Goal: Task Accomplishment & Management: Manage account settings

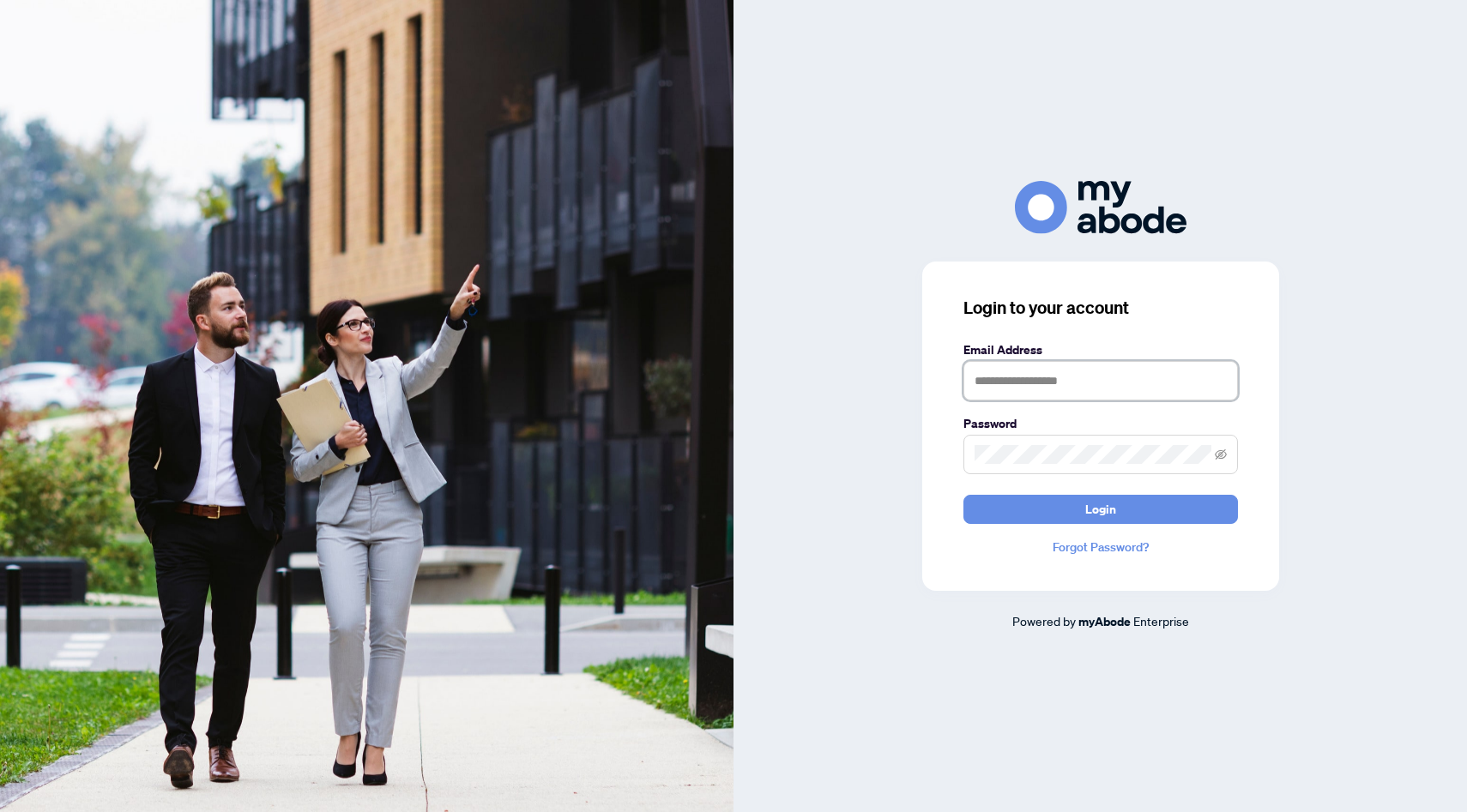
type input "**********"
click at [1100, 509] on button "Login" at bounding box center [1101, 510] width 275 height 30
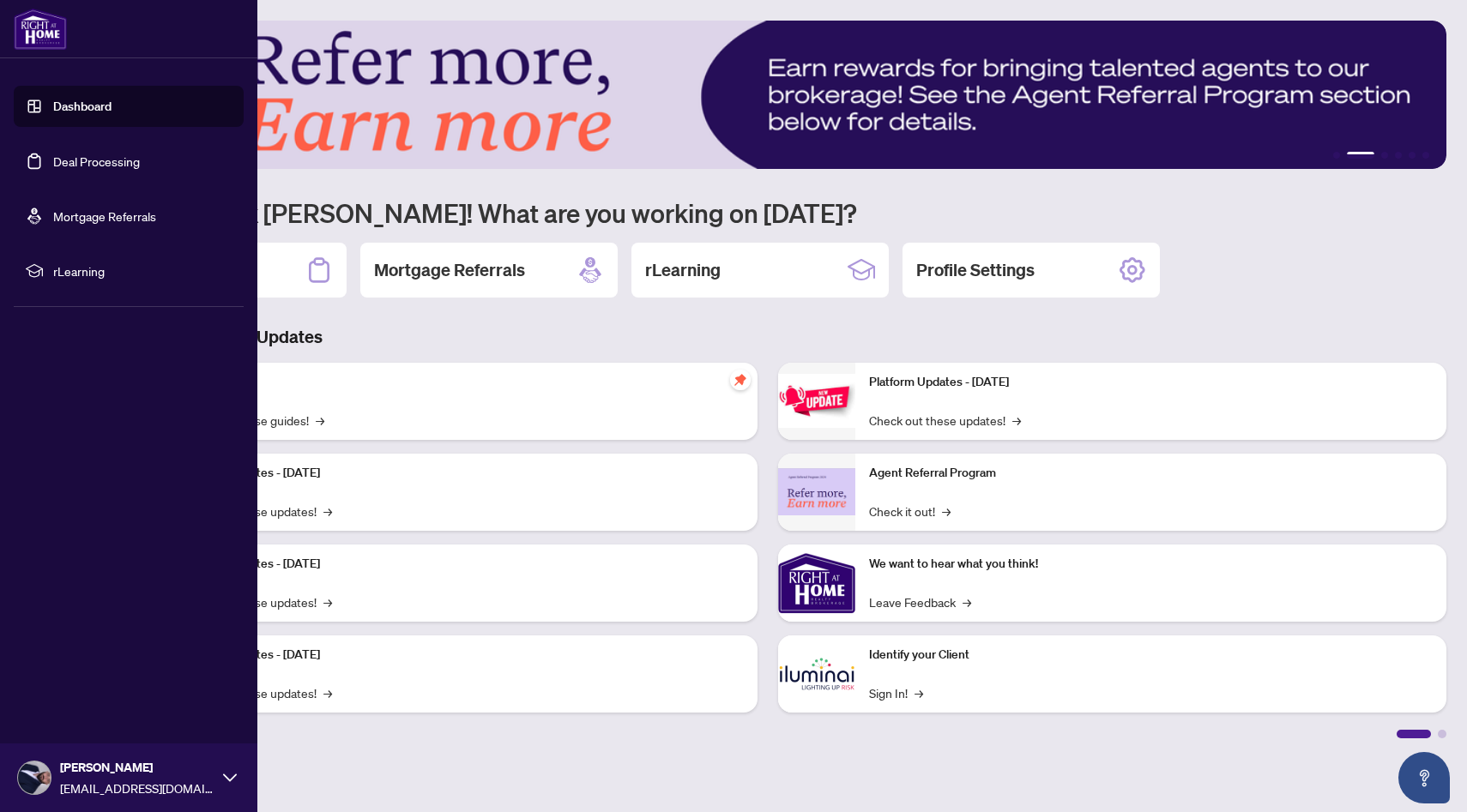
click at [105, 110] on link "Dashboard" at bounding box center [82, 106] width 58 height 16
click at [99, 160] on link "Deal Processing" at bounding box center [97, 161] width 87 height 16
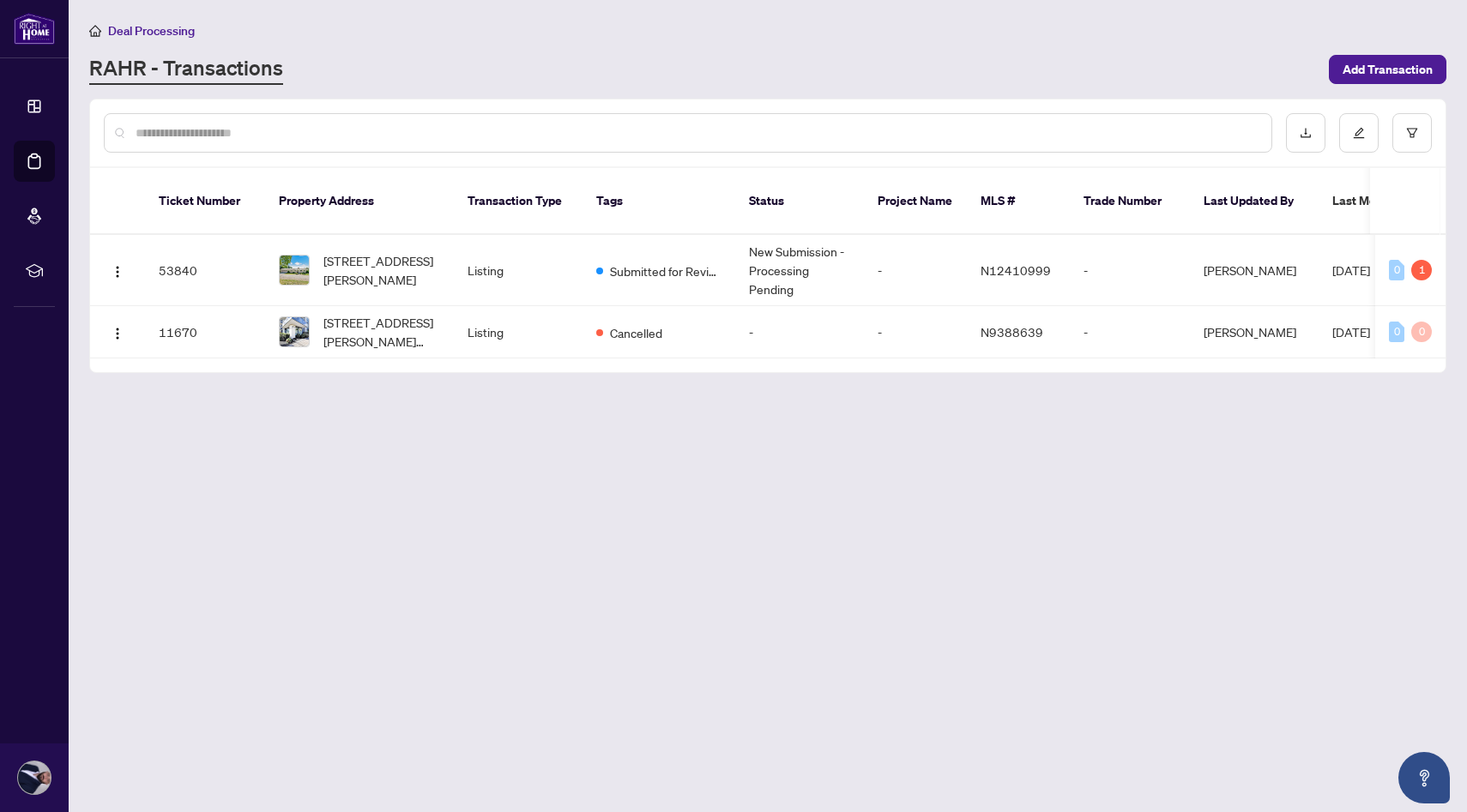
click at [436, 397] on main "Deal Processing [PERSON_NAME] - Transactions Add Transaction Ticket Number Prop…" at bounding box center [768, 406] width 1399 height 812
click at [446, 480] on main "Deal Processing [PERSON_NAME] - Transactions Add Transaction Ticket Number Prop…" at bounding box center [768, 406] width 1399 height 812
click at [398, 490] on main "Deal Processing [PERSON_NAME] - Transactions Add Transaction Ticket Number Prop…" at bounding box center [768, 406] width 1399 height 812
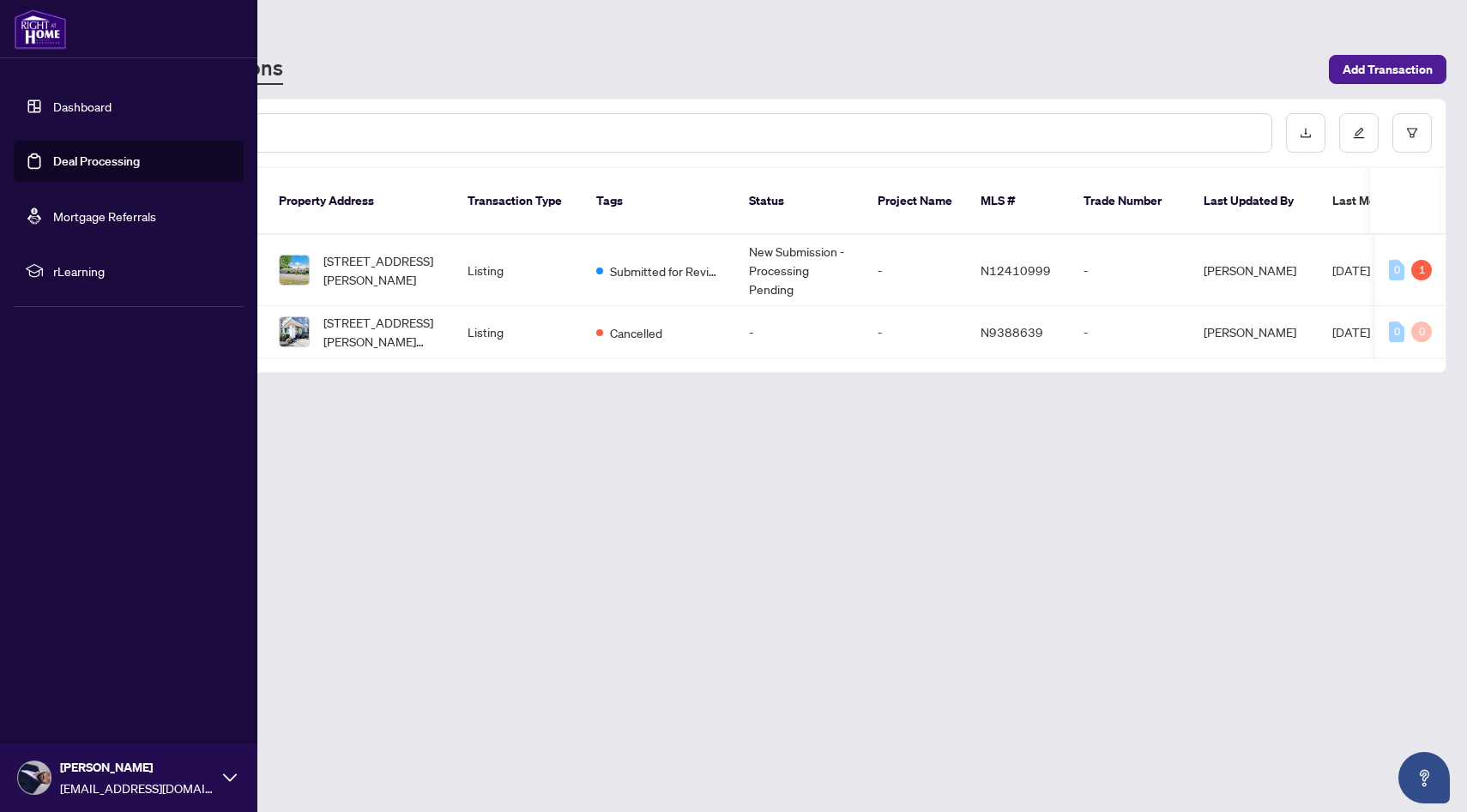
click at [342, 459] on main "Deal Processing [PERSON_NAME] - Transactions Add Transaction Ticket Number Prop…" at bounding box center [768, 406] width 1399 height 812
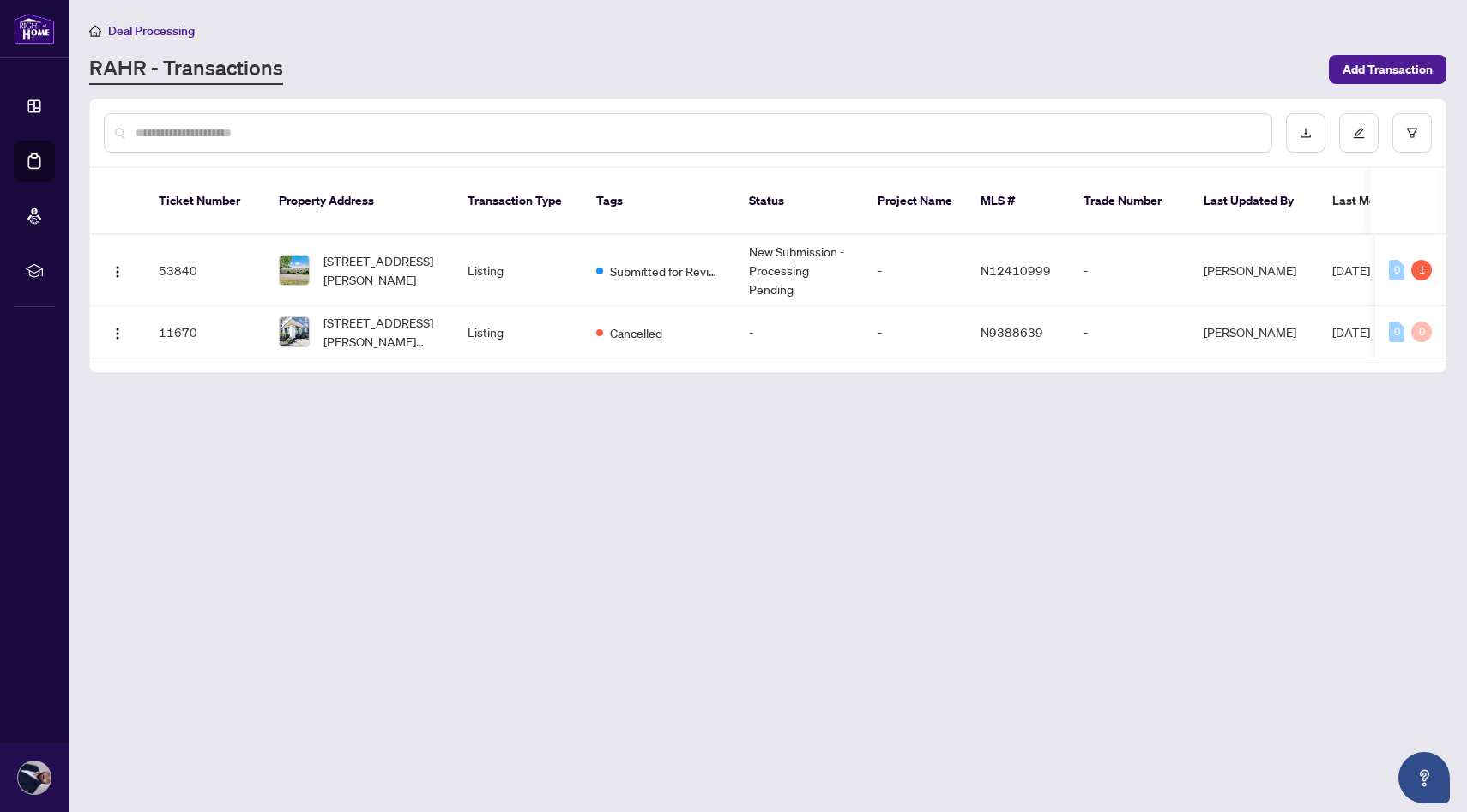
click at [448, 466] on main "Deal Processing [PERSON_NAME] - Transactions Add Transaction Ticket Number Prop…" at bounding box center [768, 406] width 1399 height 812
click at [464, 323] on td "Listing" at bounding box center [518, 332] width 129 height 53
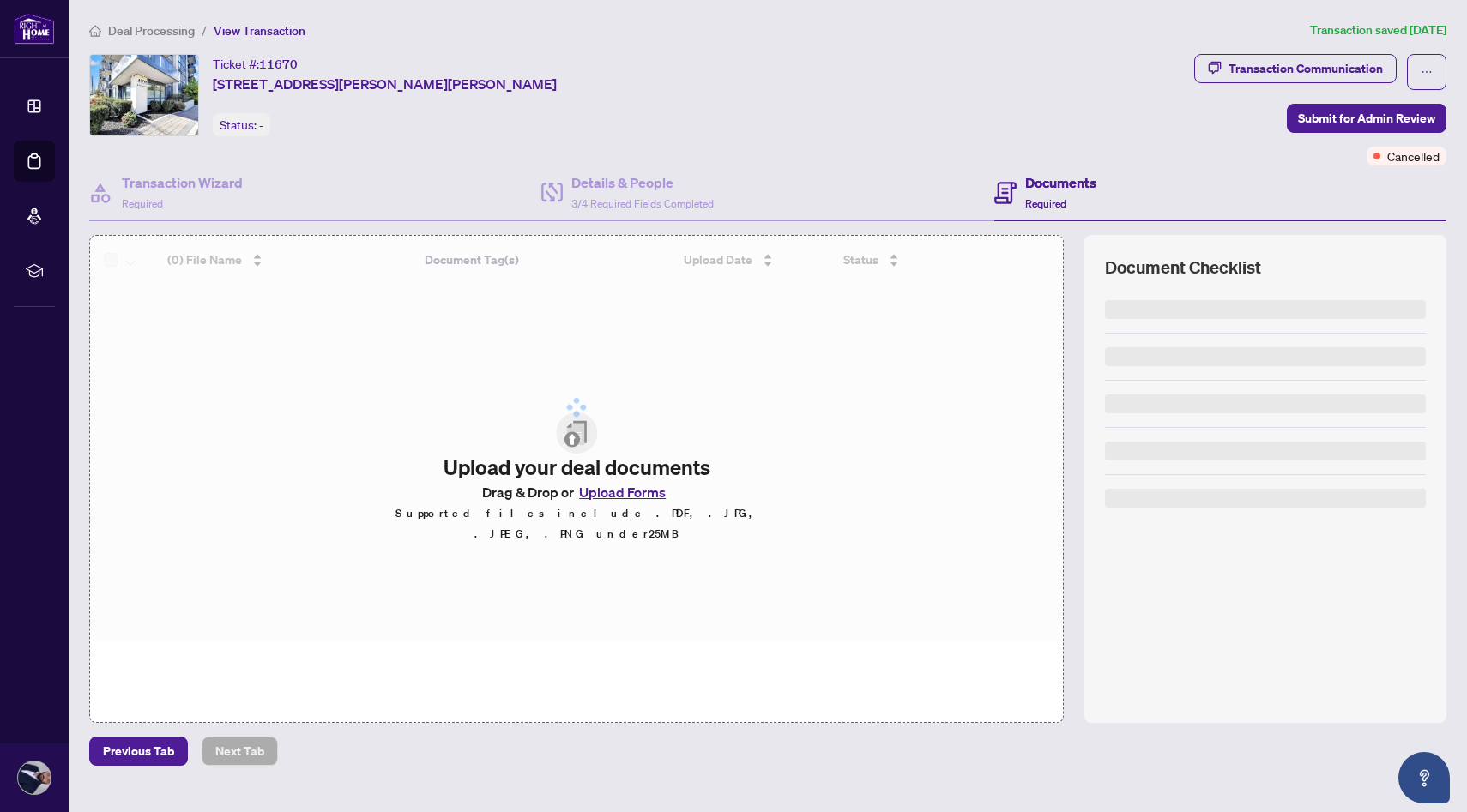
click at [447, 741] on div "Previous Tab Next Tab" at bounding box center [767, 752] width 1357 height 30
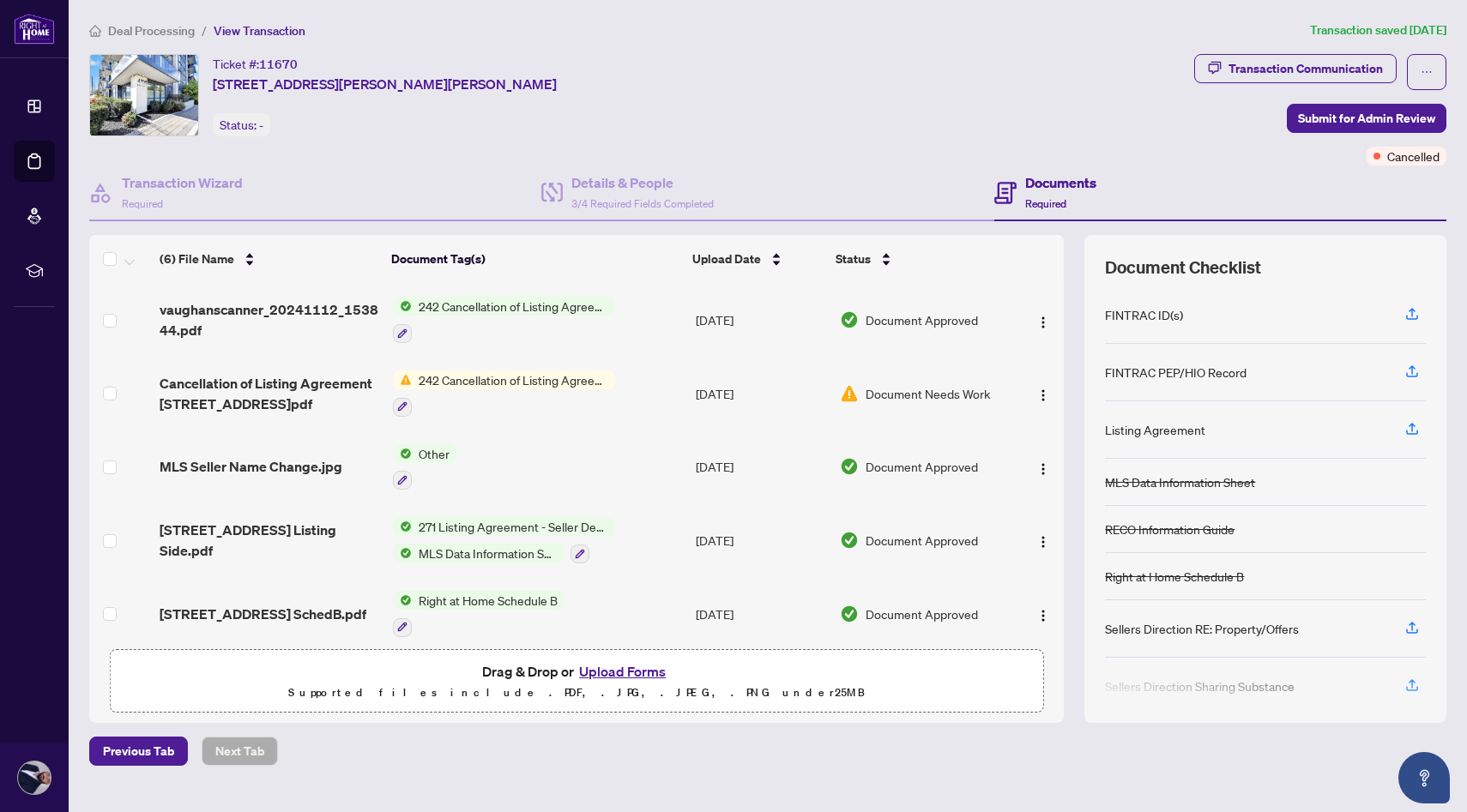
click at [455, 739] on div "Previous Tab Next Tab" at bounding box center [767, 752] width 1357 height 30
click at [928, 386] on span "Document Needs Work" at bounding box center [928, 394] width 125 height 18
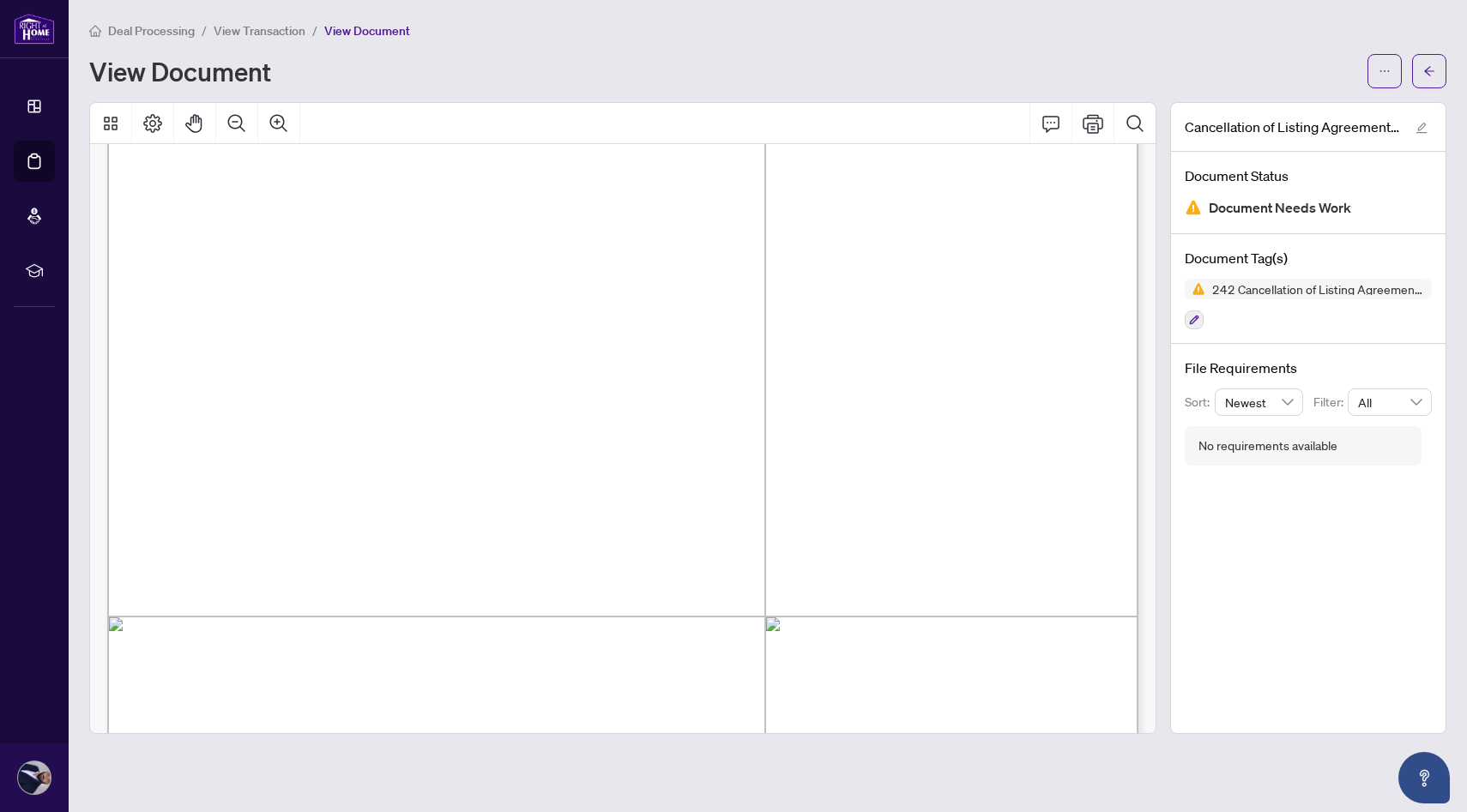
scroll to position [92, 0]
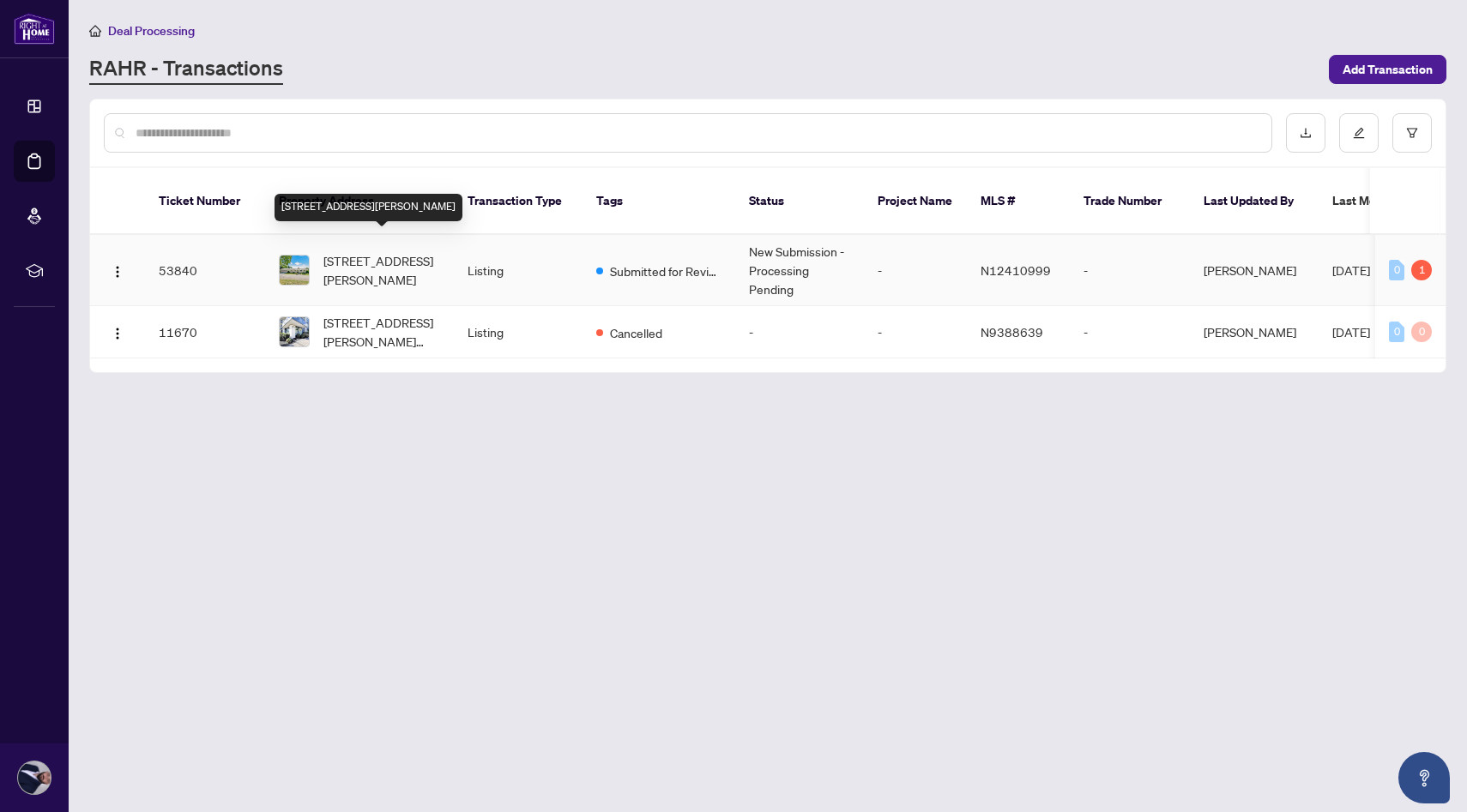
click at [393, 252] on span "[STREET_ADDRESS][PERSON_NAME]" at bounding box center [382, 270] width 117 height 38
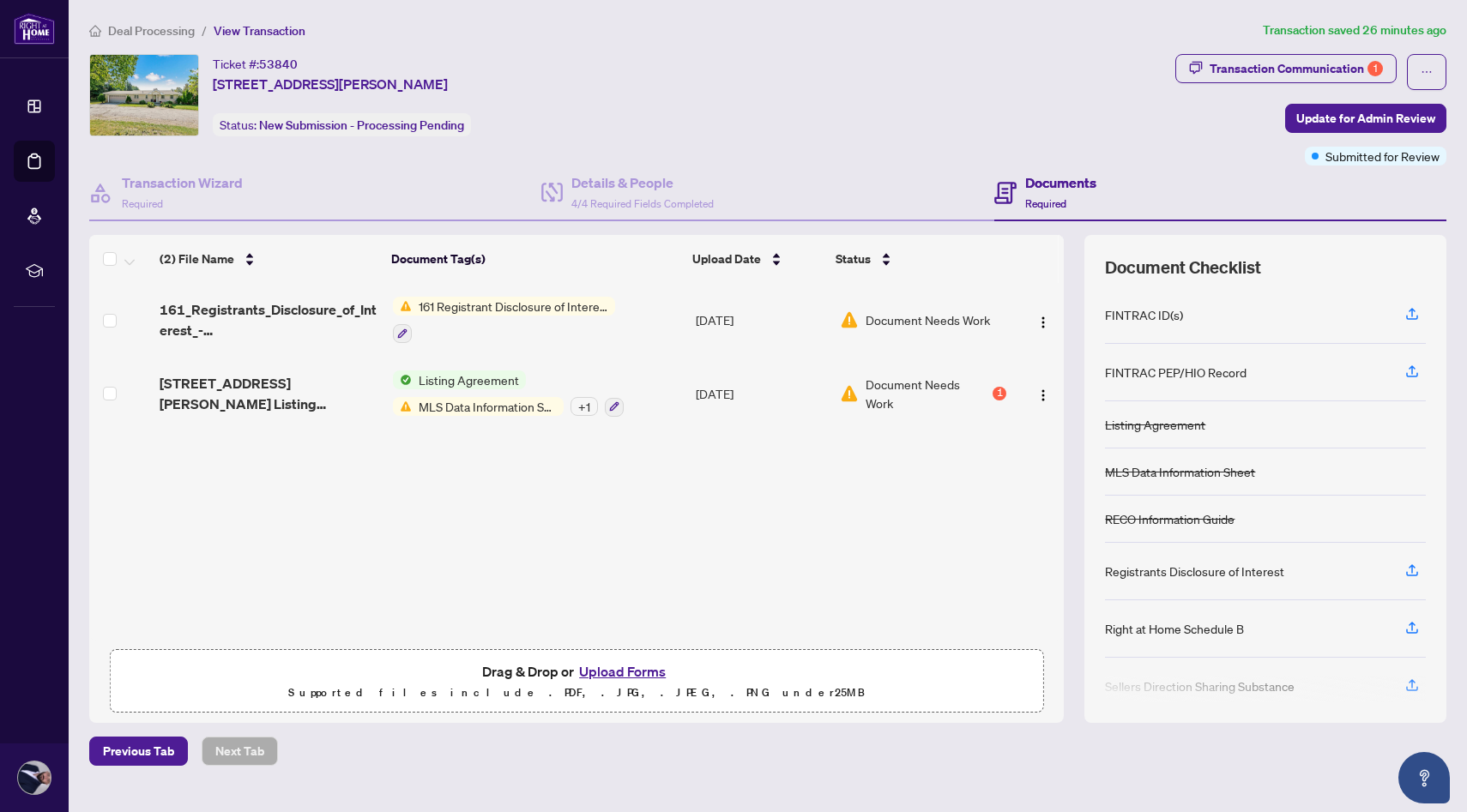
click at [931, 323] on span "Document Needs Work" at bounding box center [928, 320] width 125 height 18
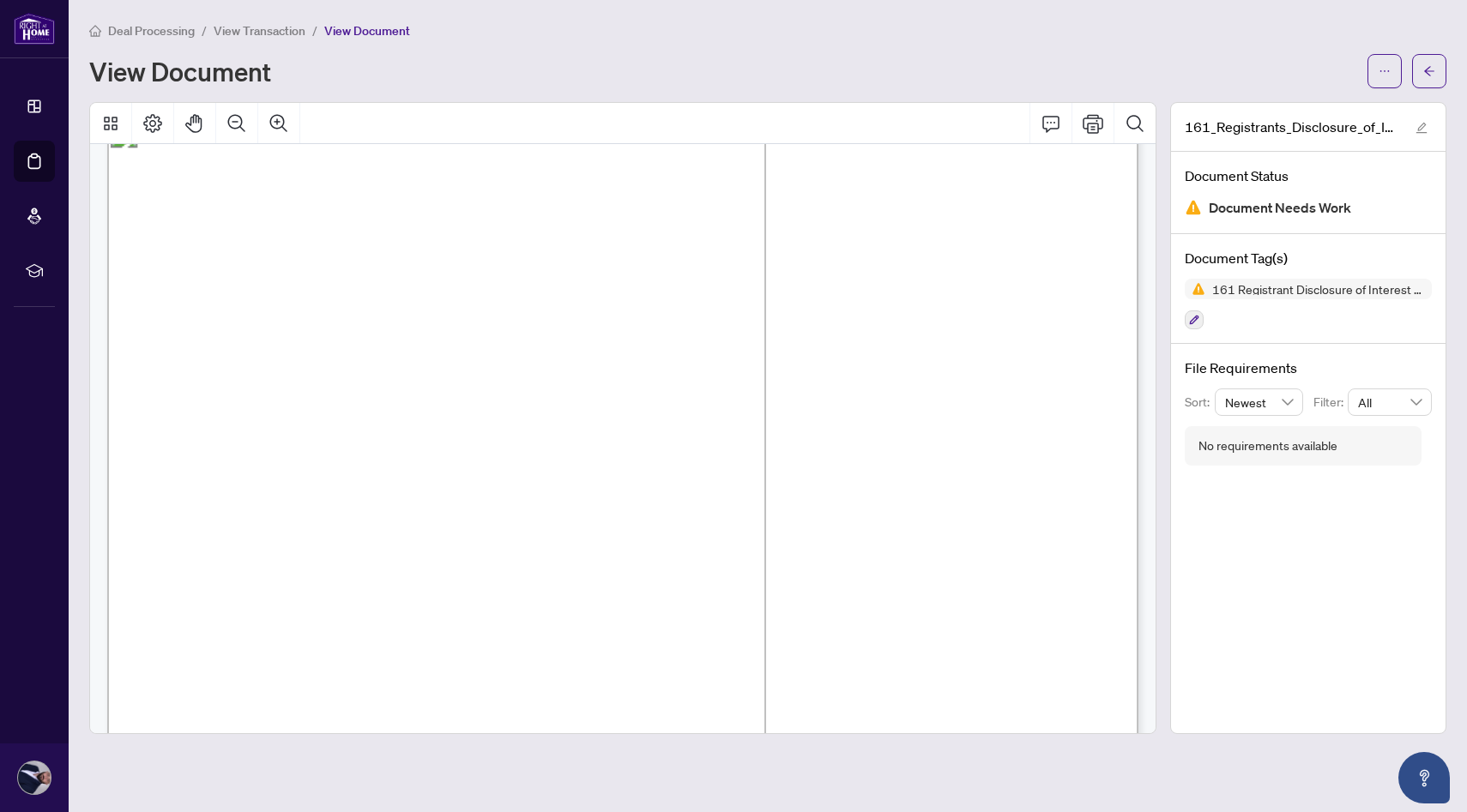
scroll to position [42, 0]
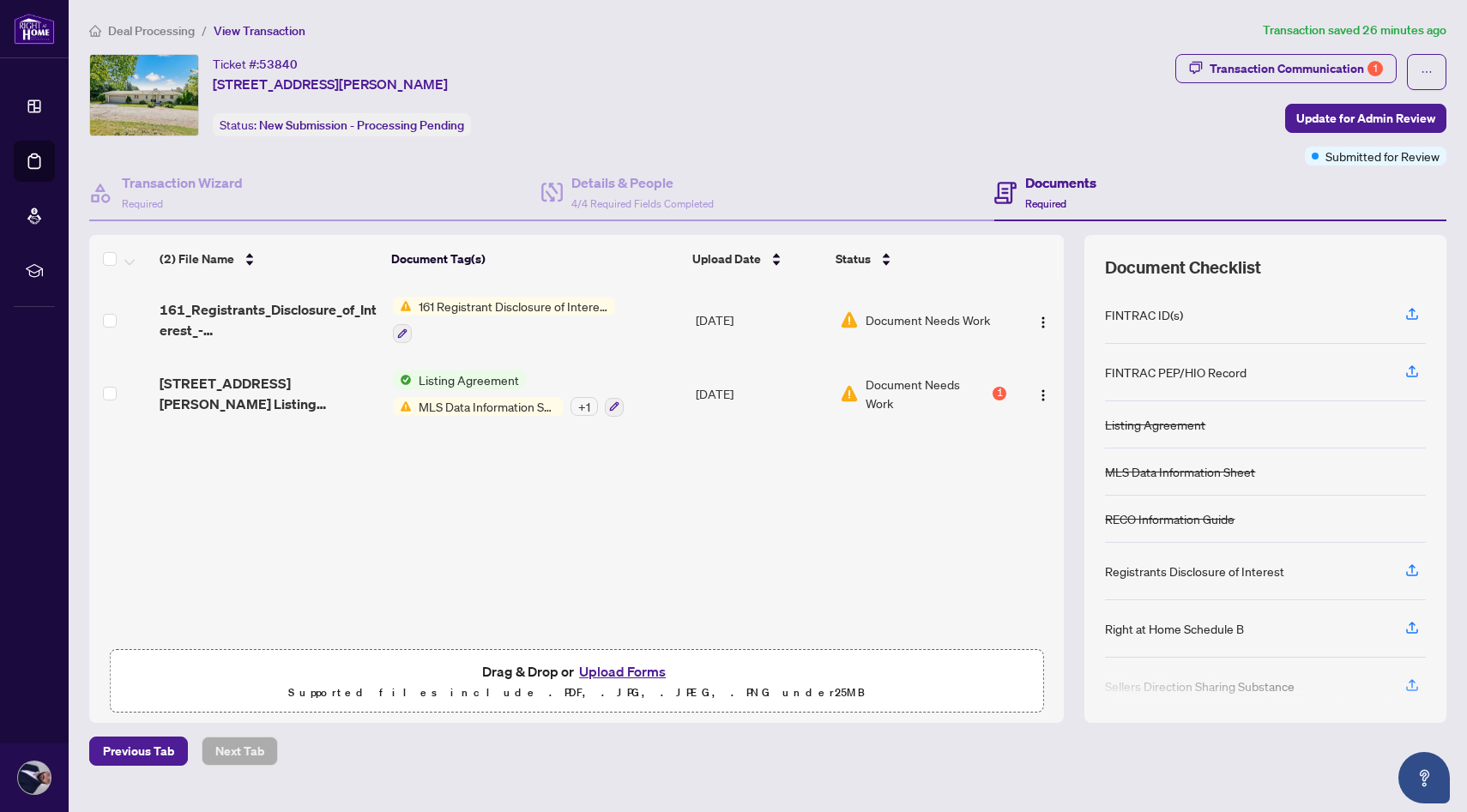
click at [914, 396] on span "Document Needs Work" at bounding box center [928, 393] width 124 height 38
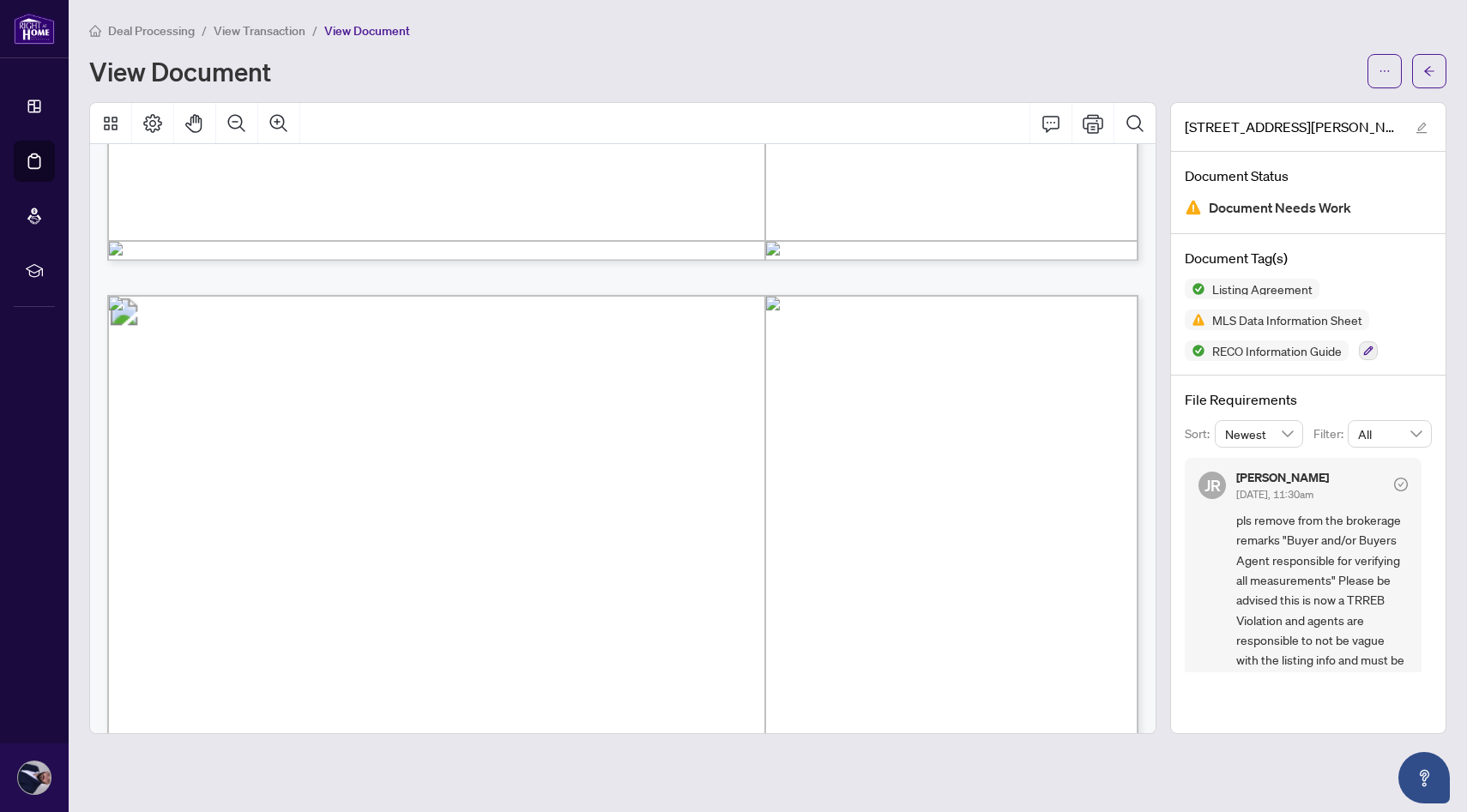
click at [1264, 441] on span "Newest" at bounding box center [1260, 434] width 68 height 26
click at [1276, 429] on span "Newest" at bounding box center [1260, 434] width 68 height 26
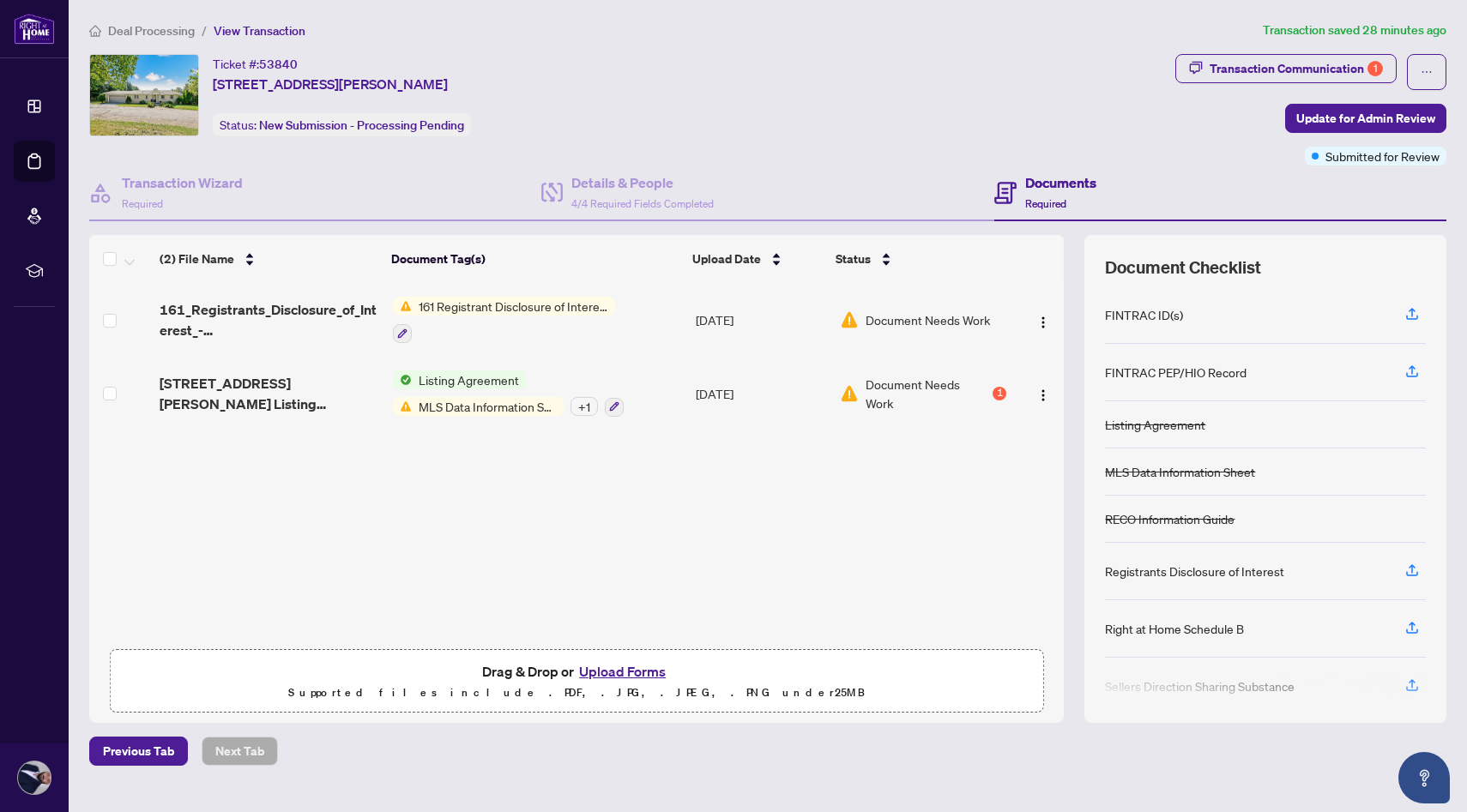
click at [935, 343] on td "Document Needs Work" at bounding box center [923, 320] width 180 height 74
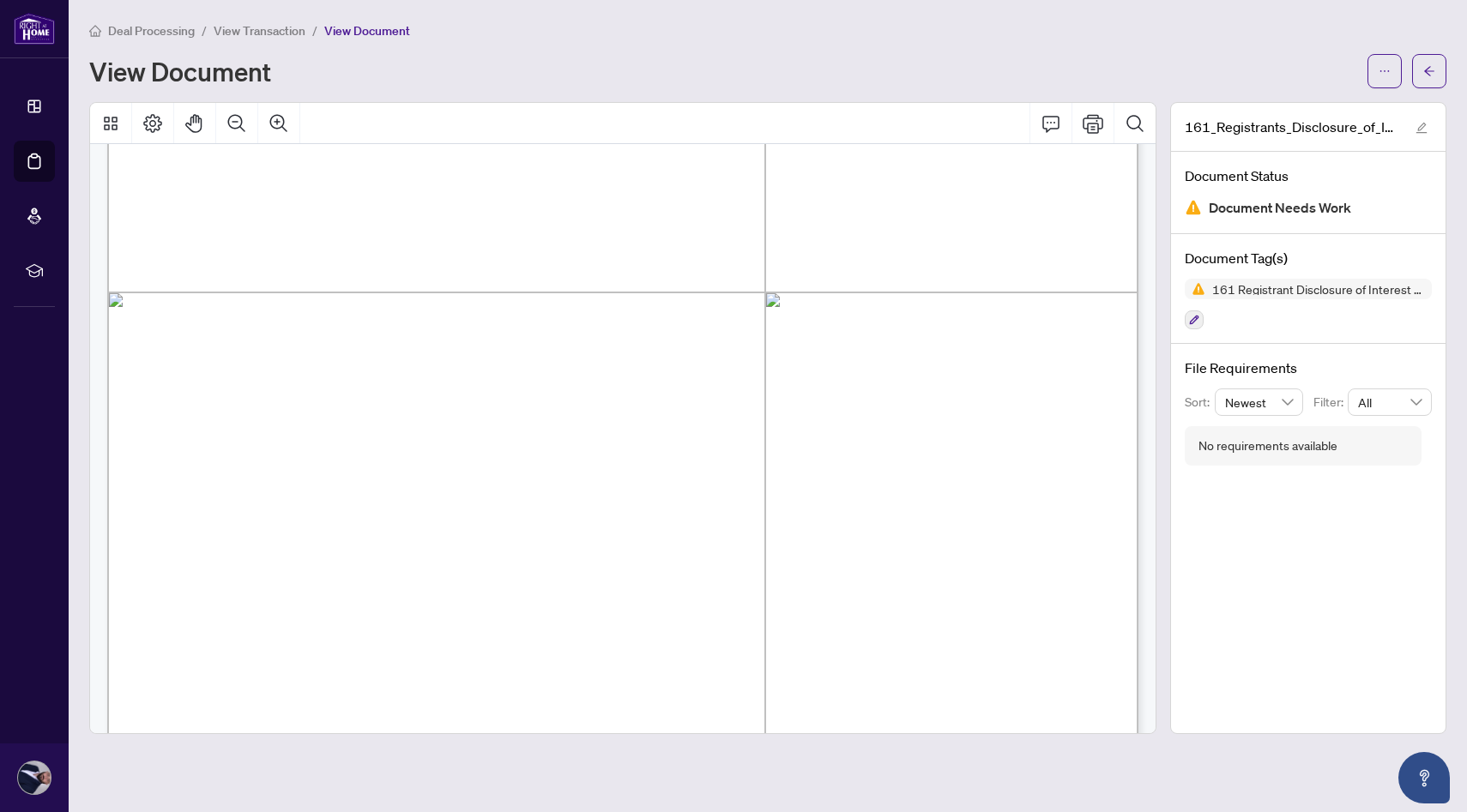
scroll to position [730, 0]
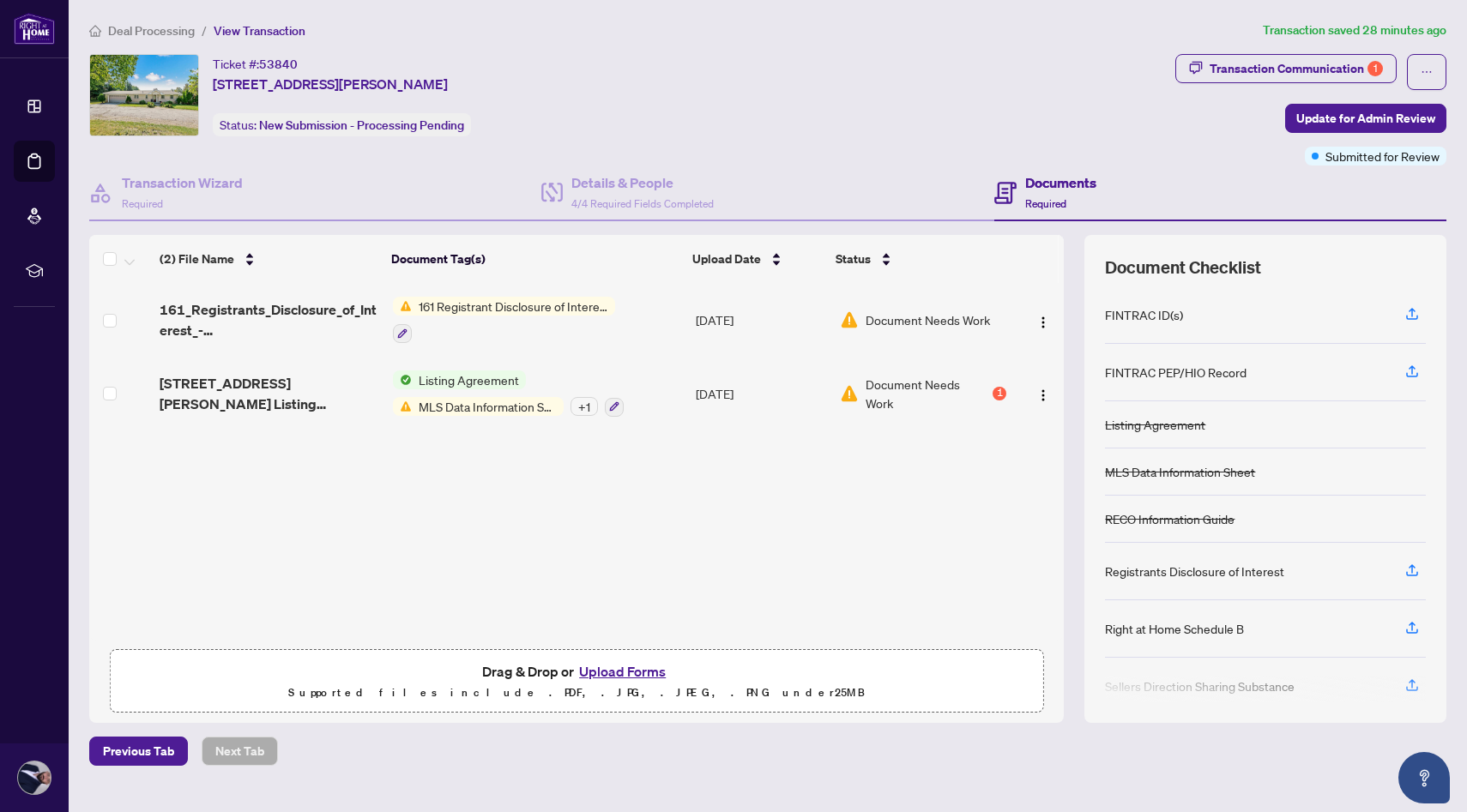
click at [589, 409] on div "+ 1" at bounding box center [585, 406] width 28 height 18
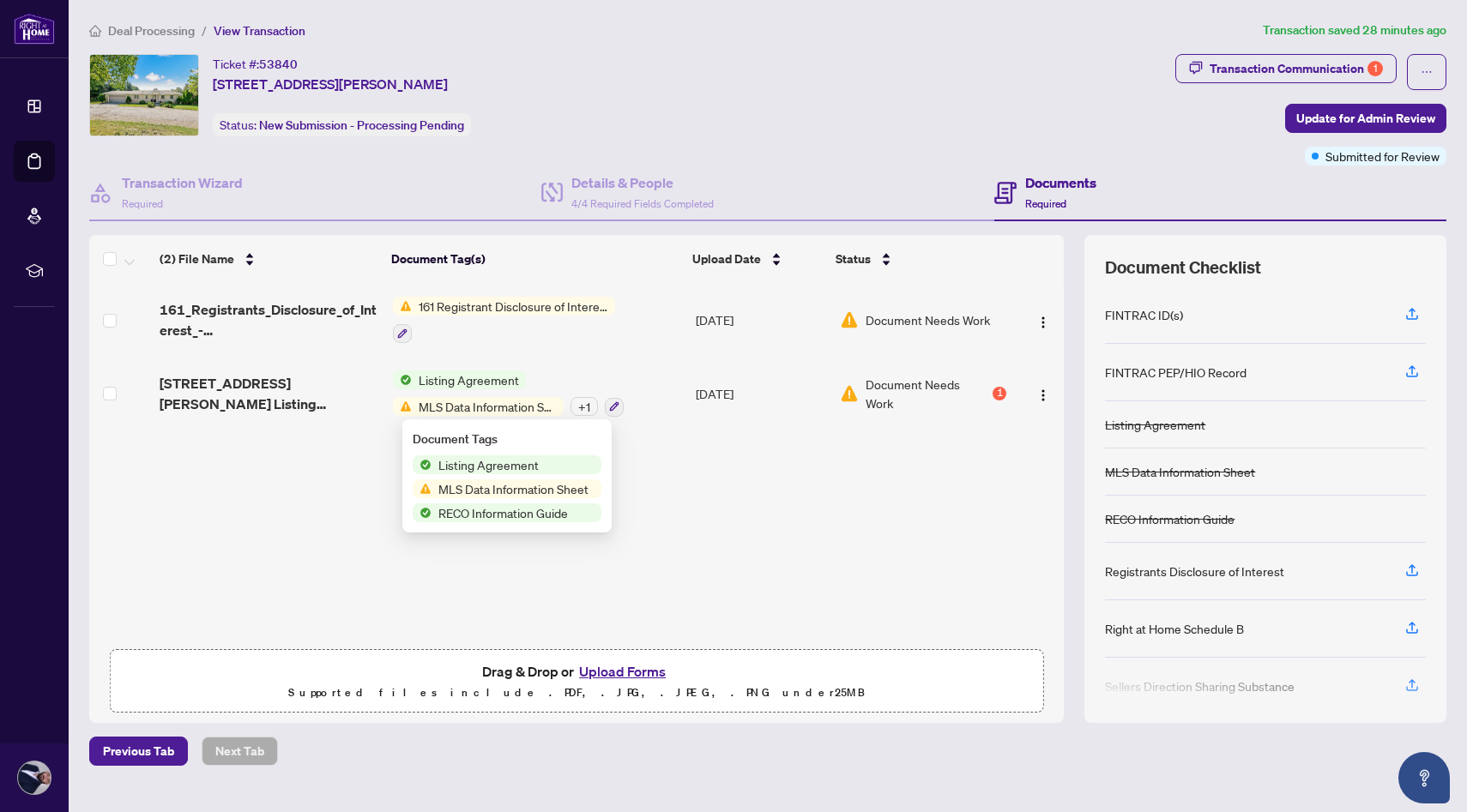
click at [714, 504] on div "161_Registrants_Disclosure_of_Interest_-_Disposition_of_Property.pdf 161 Regist…" at bounding box center [576, 461] width 975 height 357
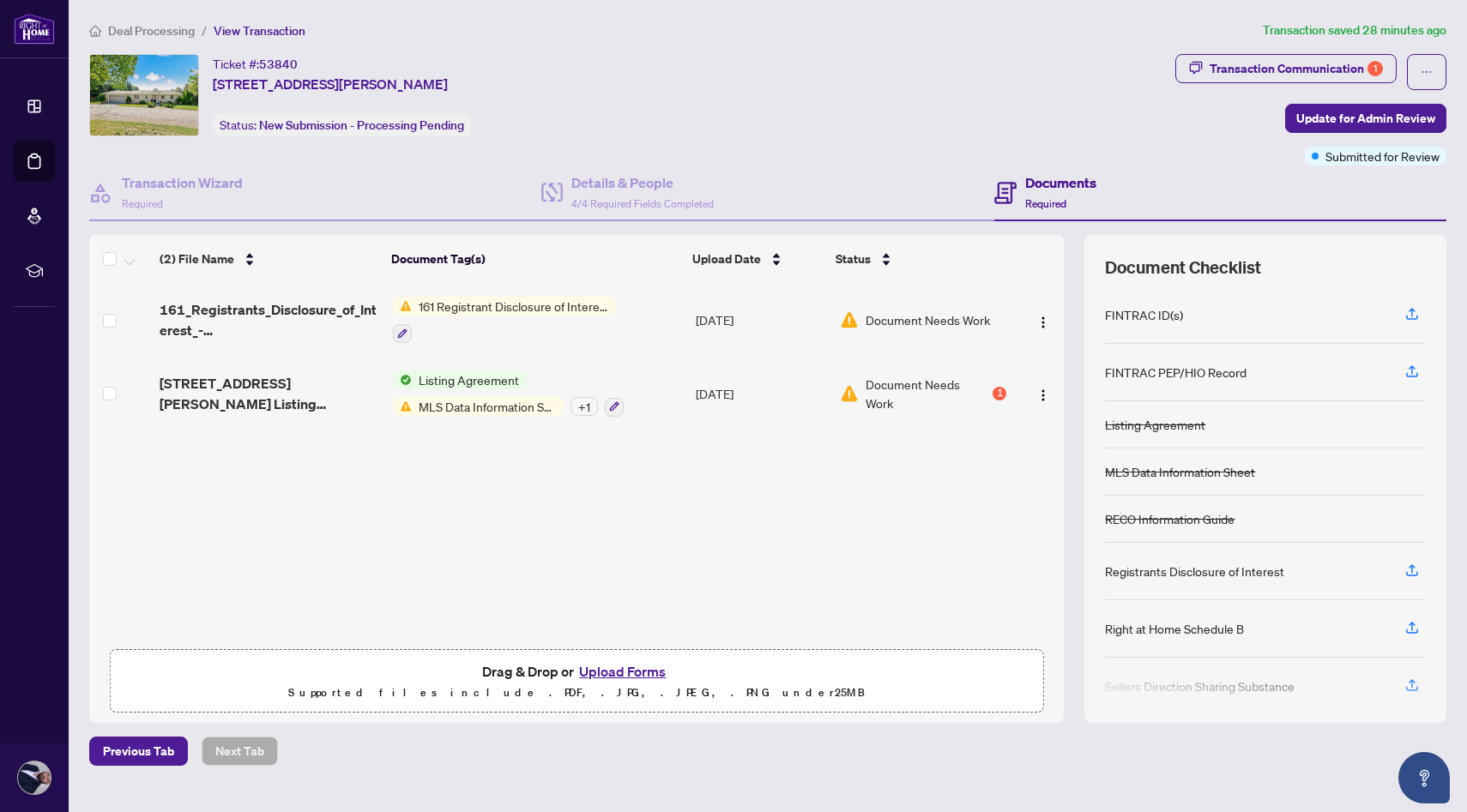
click at [891, 375] on span "Document Needs Work" at bounding box center [928, 393] width 124 height 38
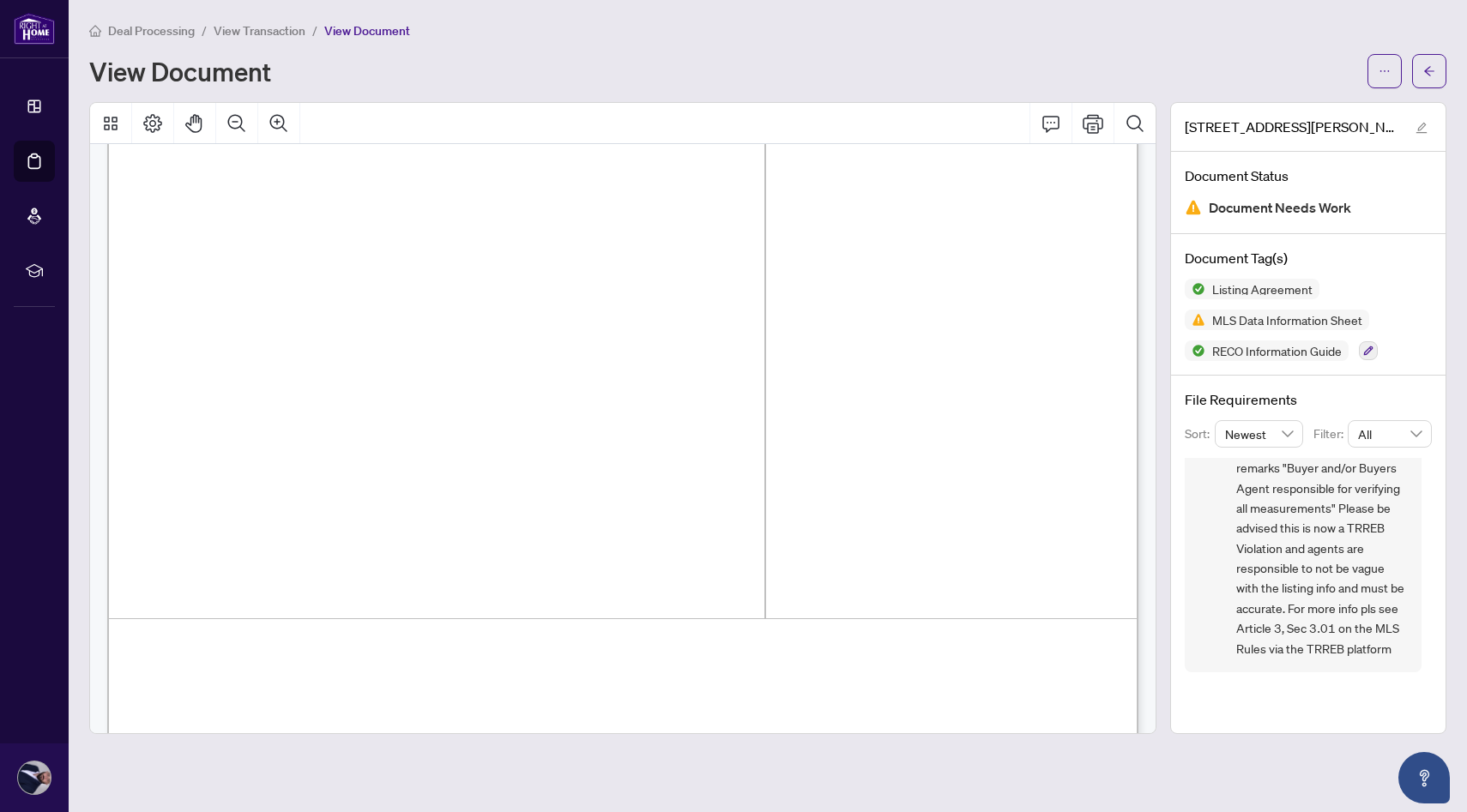
scroll to position [14023, 0]
drag, startPoint x: 1301, startPoint y: 533, endPoint x: 1301, endPoint y: 566, distance: 33.0
click at [1301, 566] on span "pls remove from the brokerage remarks "Buyer and/or Buyers Agent responsible fo…" at bounding box center [1323, 548] width 172 height 220
click at [1301, 565] on span "pls remove from the brokerage remarks "Buyer and/or Buyers Agent responsible fo…" at bounding box center [1323, 548] width 172 height 220
drag, startPoint x: 1294, startPoint y: 516, endPoint x: 1294, endPoint y: 547, distance: 31.0
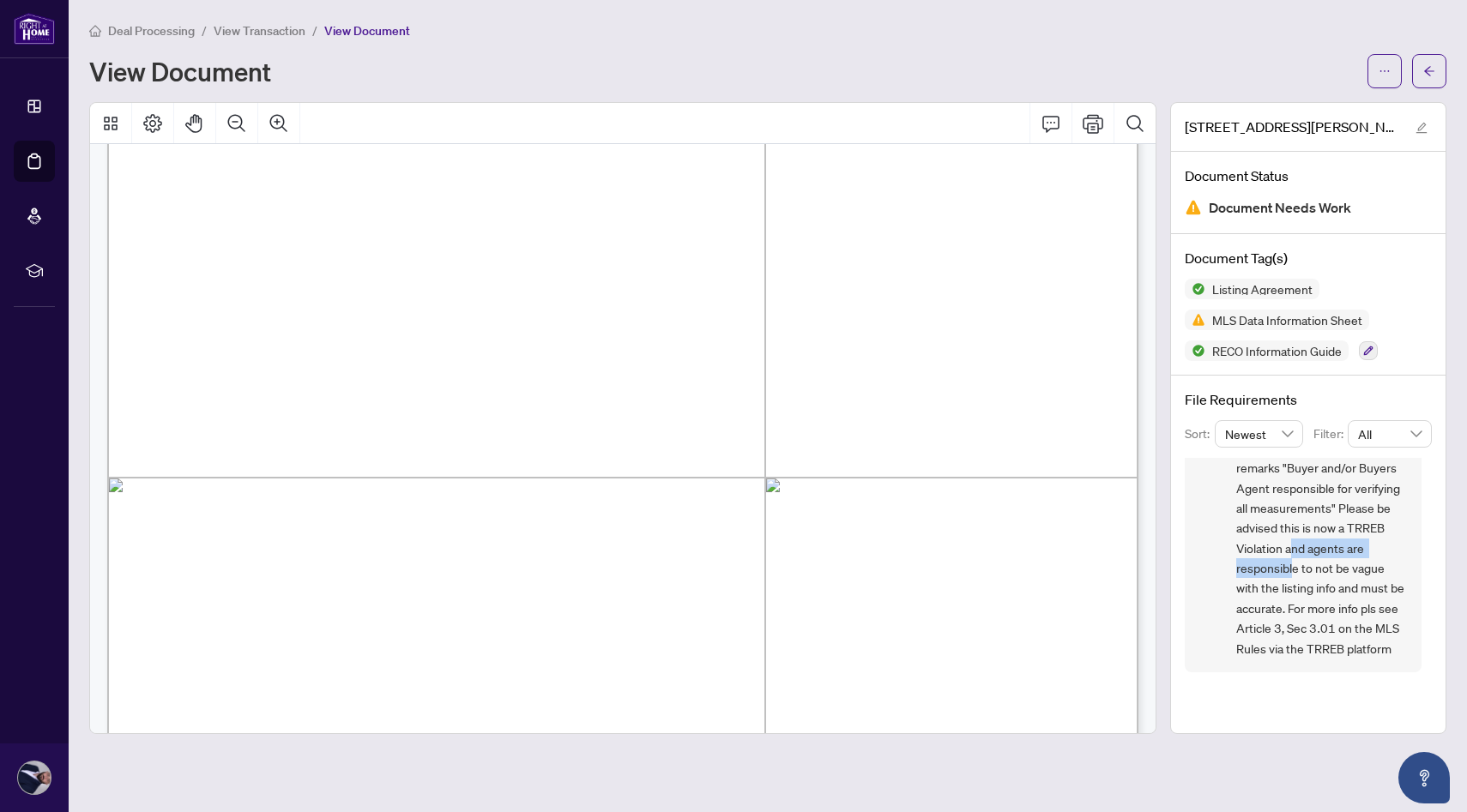
click at [1294, 547] on span "pls remove from the brokerage remarks "Buyer and/or Buyers Agent responsible fo…" at bounding box center [1323, 548] width 172 height 220
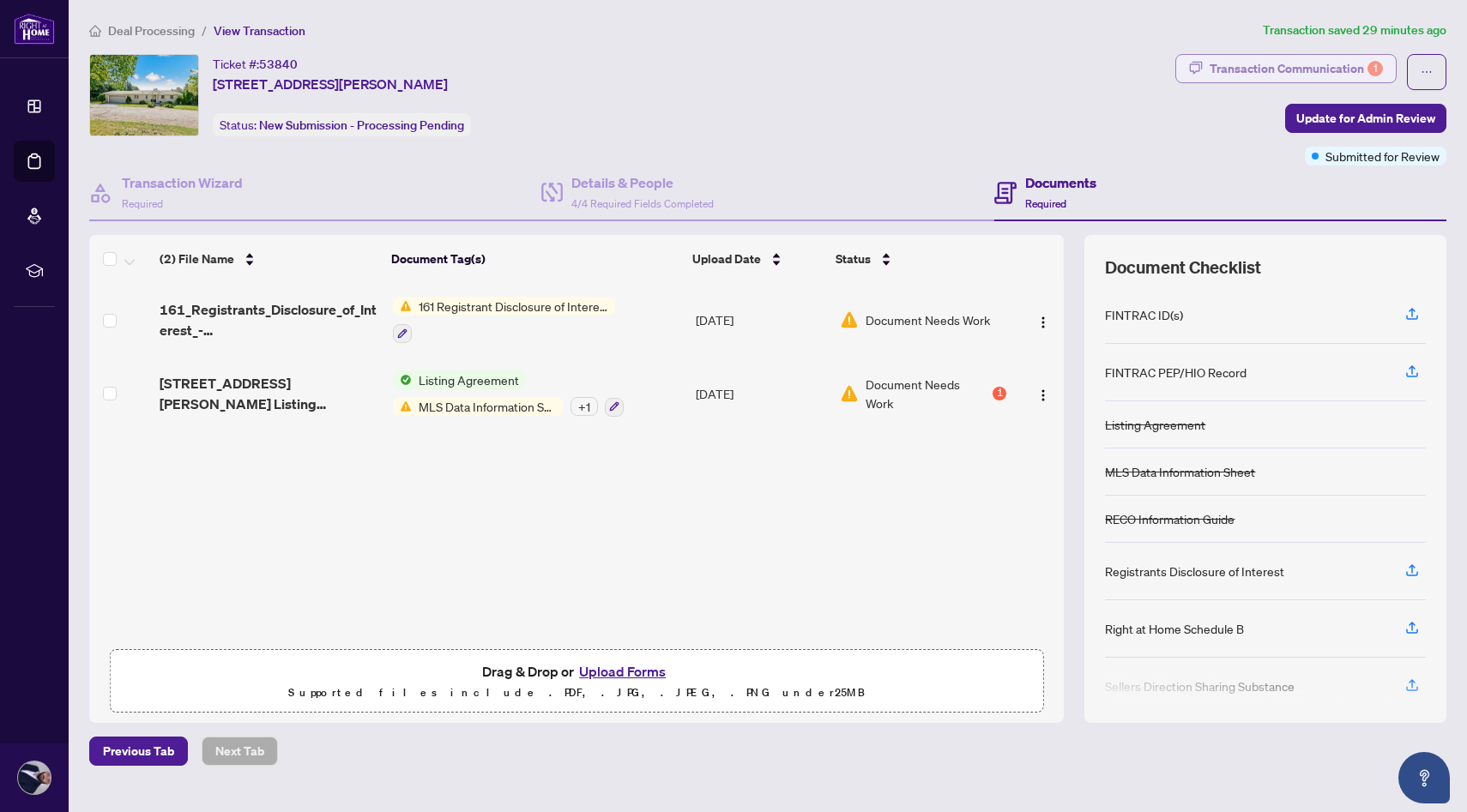
click at [1280, 70] on div "Transaction Communication 1" at bounding box center [1296, 68] width 173 height 28
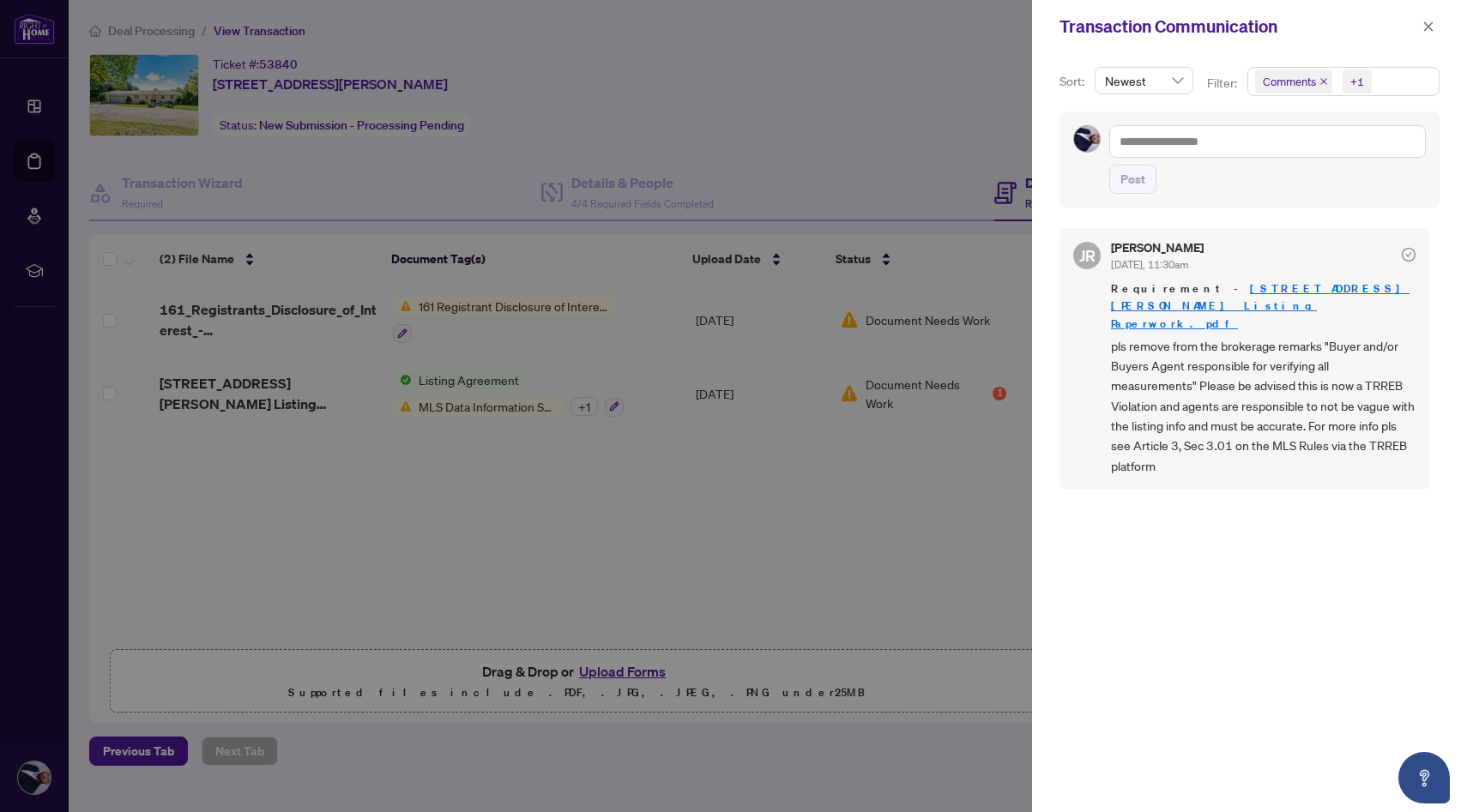
click at [1220, 285] on link "[STREET_ADDRESS][PERSON_NAME] Listing Paperwork.pdf" at bounding box center [1260, 305] width 299 height 49
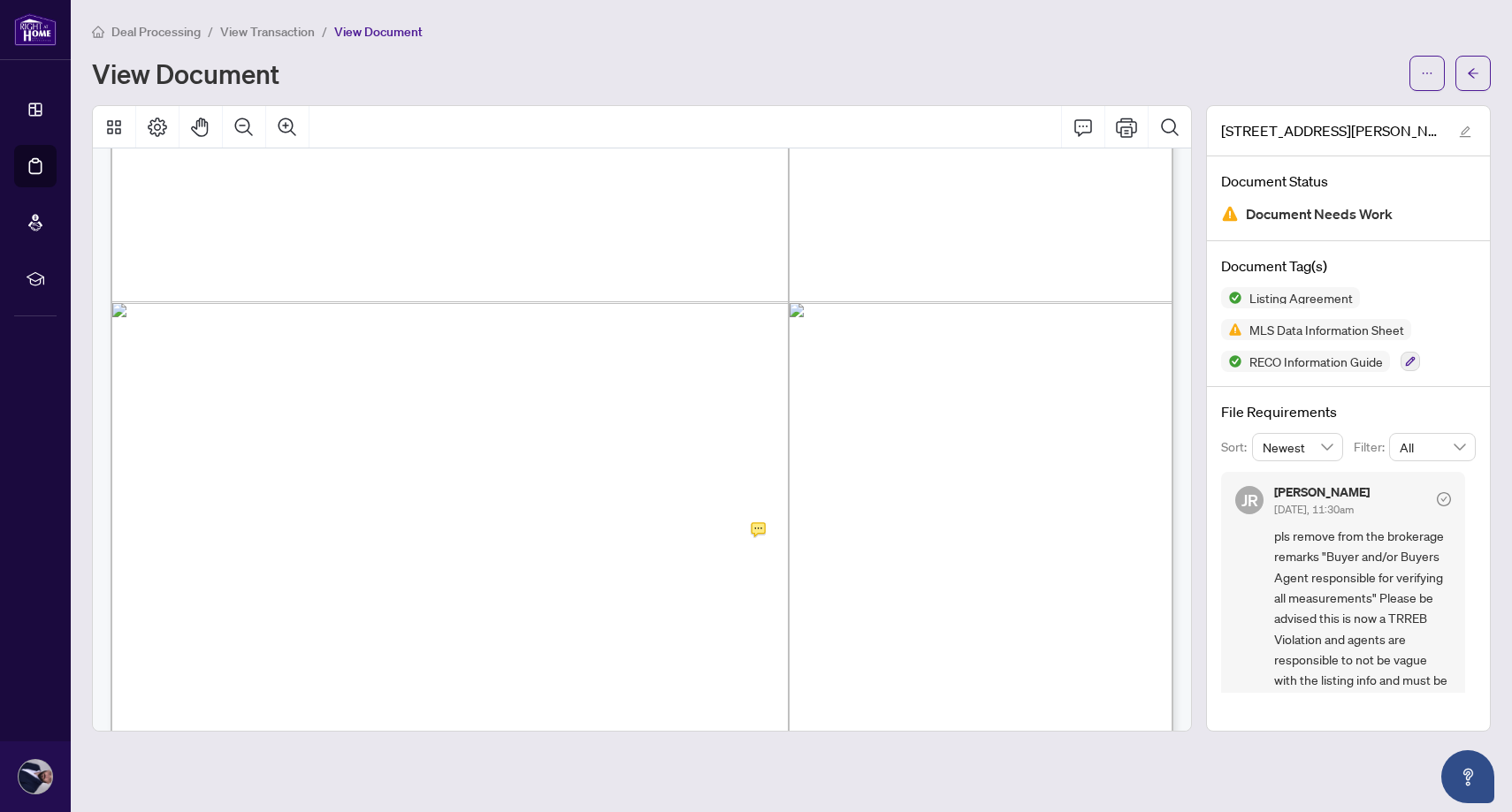
scroll to position [19106, 0]
drag, startPoint x: 653, startPoint y: 277, endPoint x: 508, endPoint y: 256, distance: 146.5
click at [541, 254] on span "[EMAIL_ADDRESS][DOMAIN_NAME] with 24h irrevocable. Buyer and/or [PERSON_NAME]’s…" at bounding box center [676, 256] width 953 height 16
click at [647, 261] on span "[EMAIL_ADDRESS][DOMAIN_NAME] with 24h irrevocable. Buyer and/or [PERSON_NAME]’s…" at bounding box center [676, 256] width 953 height 16
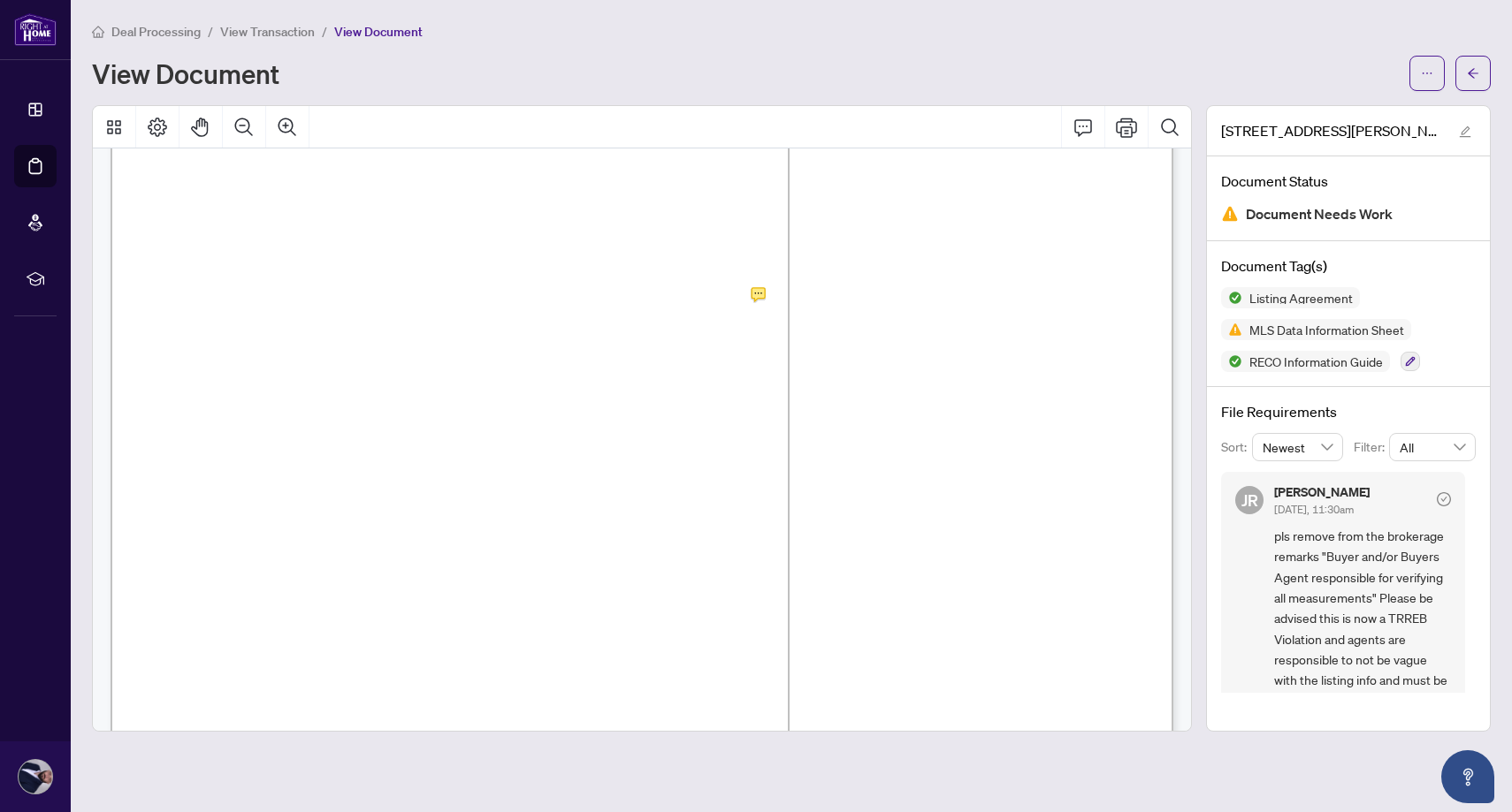
drag, startPoint x: 647, startPoint y: 279, endPoint x: 637, endPoint y: 263, distance: 18.9
click at [637, 263] on span "[EMAIL_ADDRESS][DOMAIN_NAME] with 24h irrevocable. Buyer and/or [PERSON_NAME]’s…" at bounding box center [676, 256] width 953 height 16
click at [254, 30] on span "View Transaction" at bounding box center [267, 31] width 94 height 16
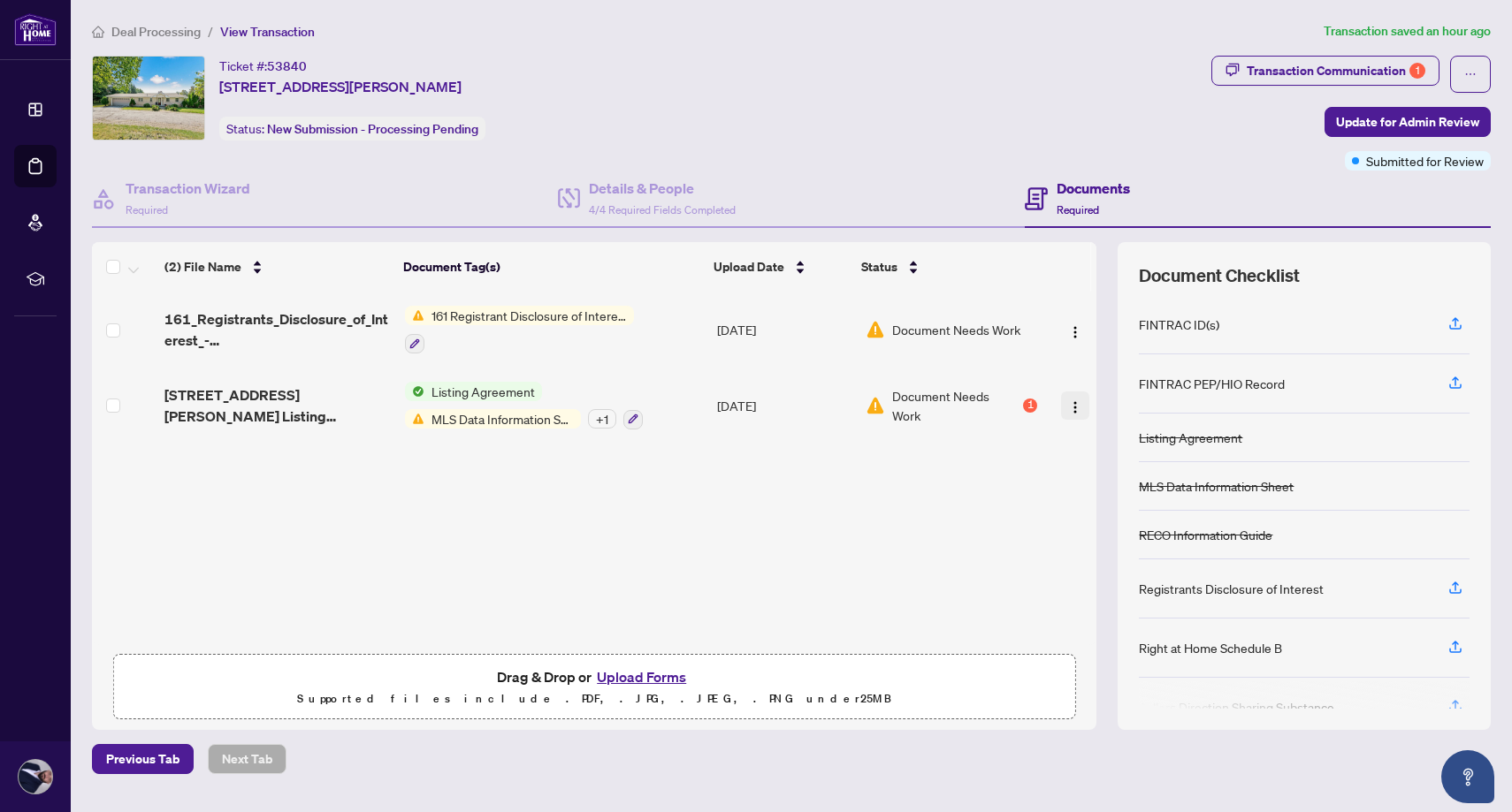
click at [1069, 401] on img "button" at bounding box center [1075, 407] width 14 height 14
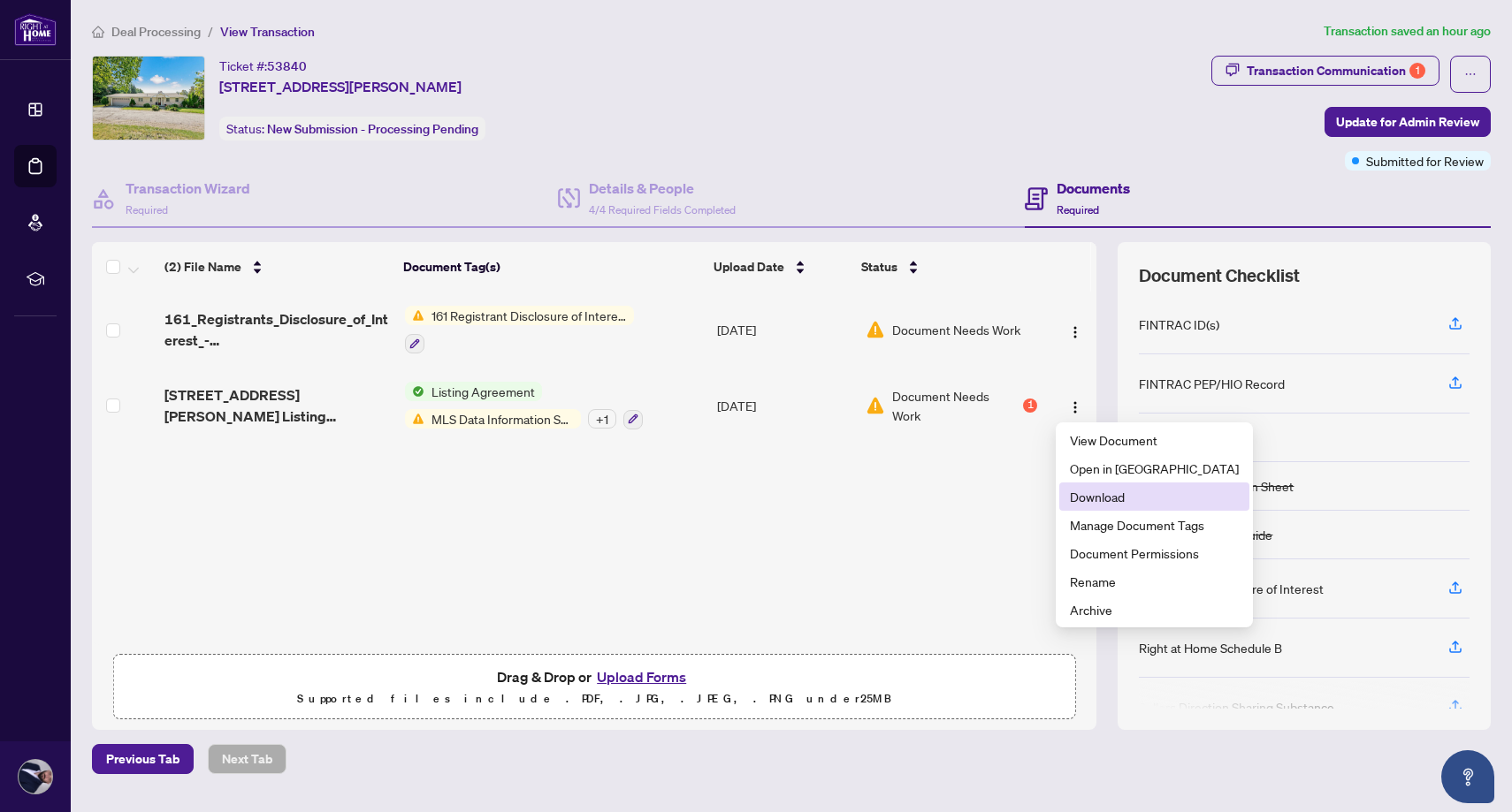
click at [1099, 489] on span "Download" at bounding box center [1154, 497] width 169 height 19
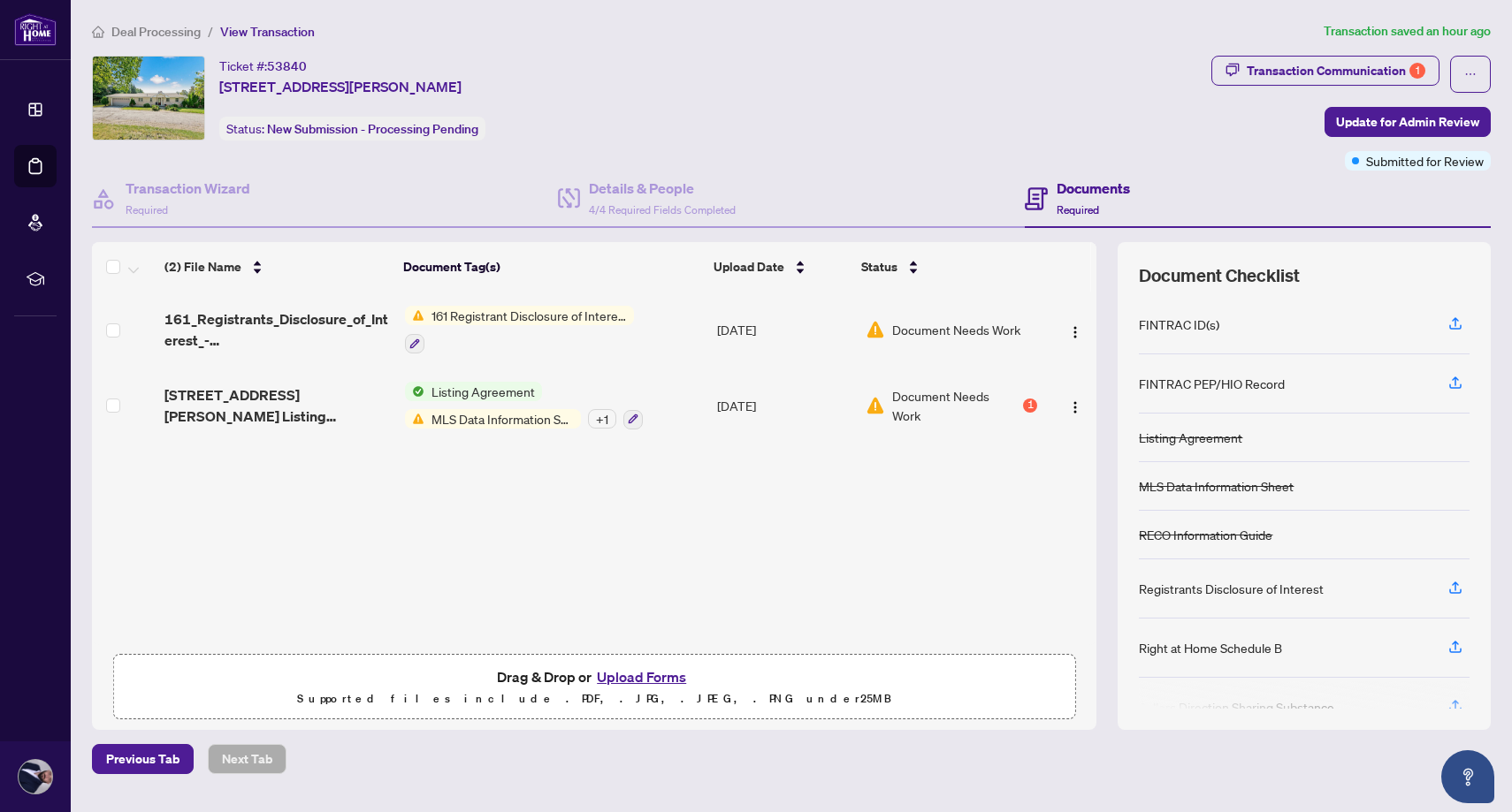
click at [104, 798] on main "Deal Processing / View Transaction Transaction saved an hour ago Ticket #: 5384…" at bounding box center [791, 406] width 1441 height 812
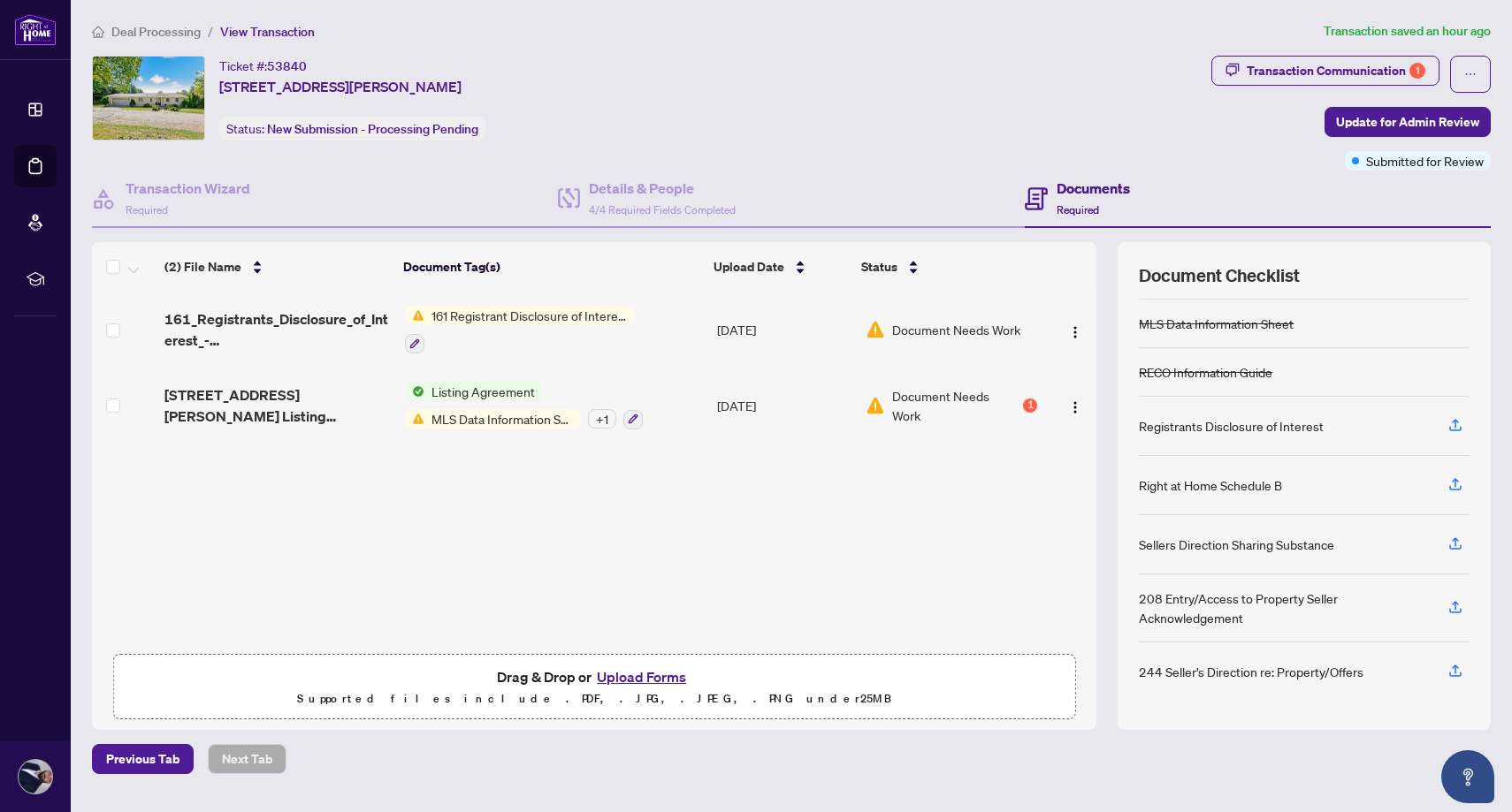
scroll to position [163, 0]
click at [624, 670] on button "Upload Forms" at bounding box center [642, 677] width 100 height 23
click at [1071, 401] on img "button" at bounding box center [1075, 407] width 14 height 14
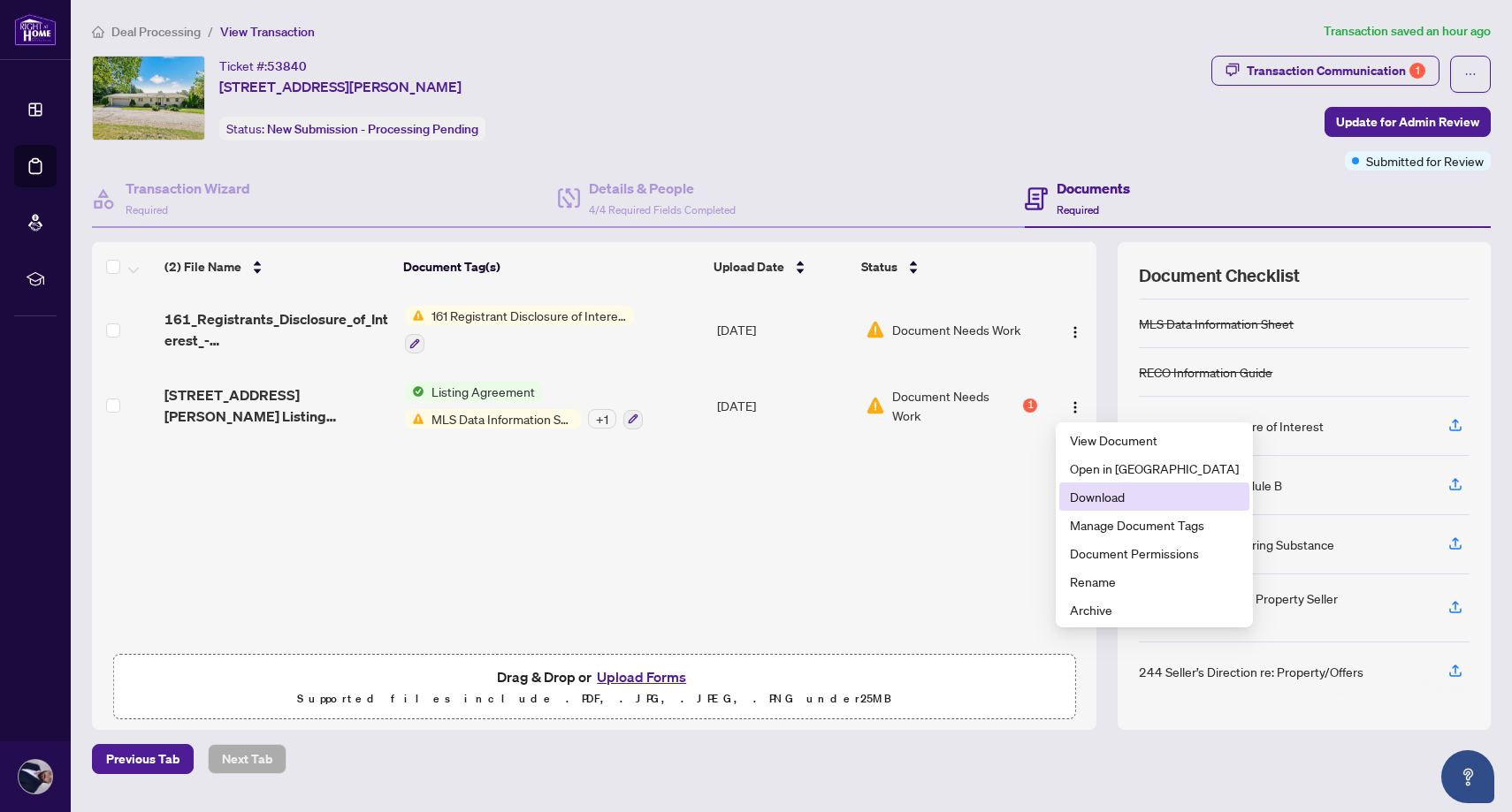
click at [1117, 507] on li "Download" at bounding box center [1154, 497] width 190 height 29
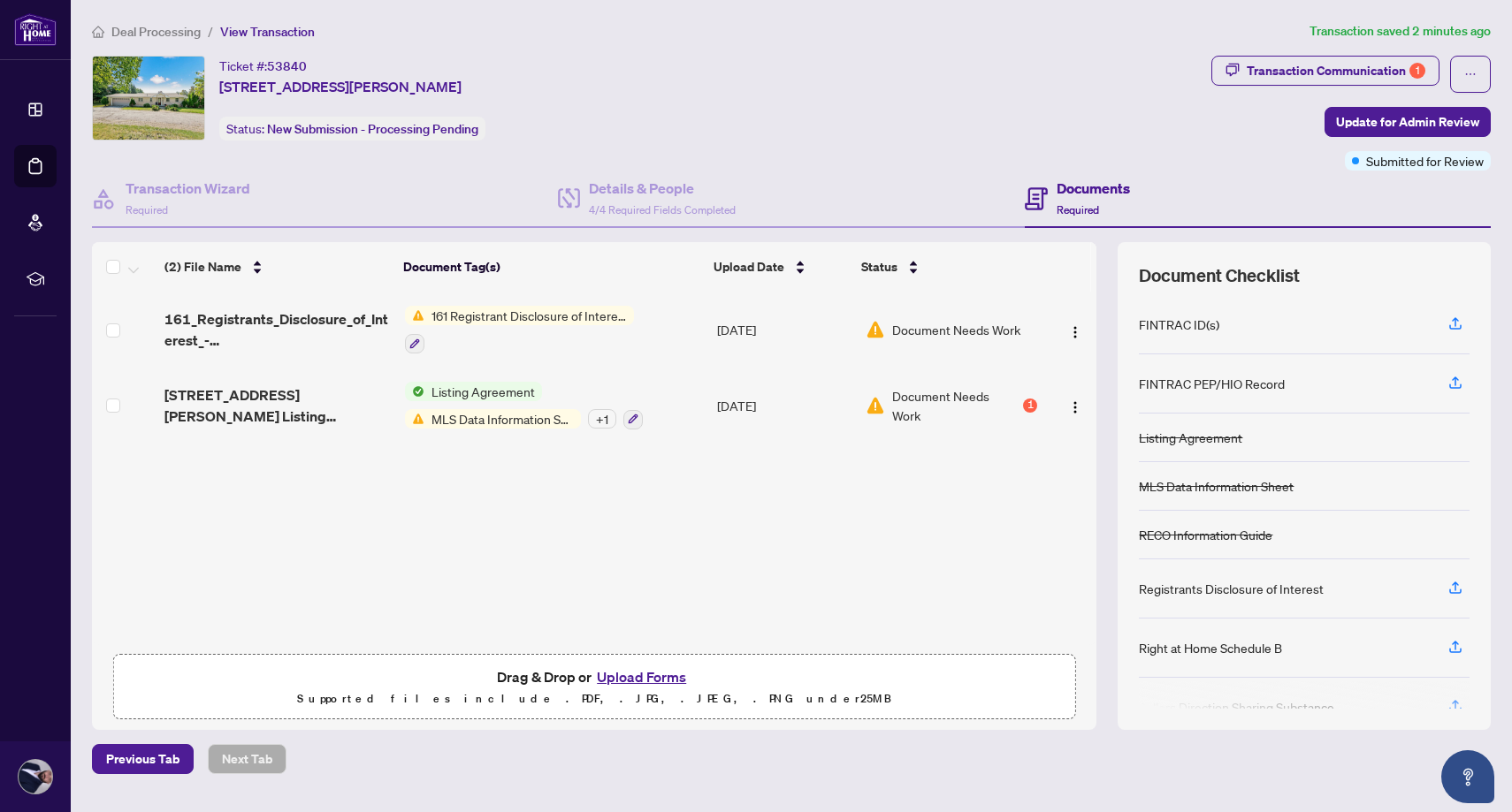
click at [621, 675] on button "Upload Forms" at bounding box center [642, 677] width 100 height 23
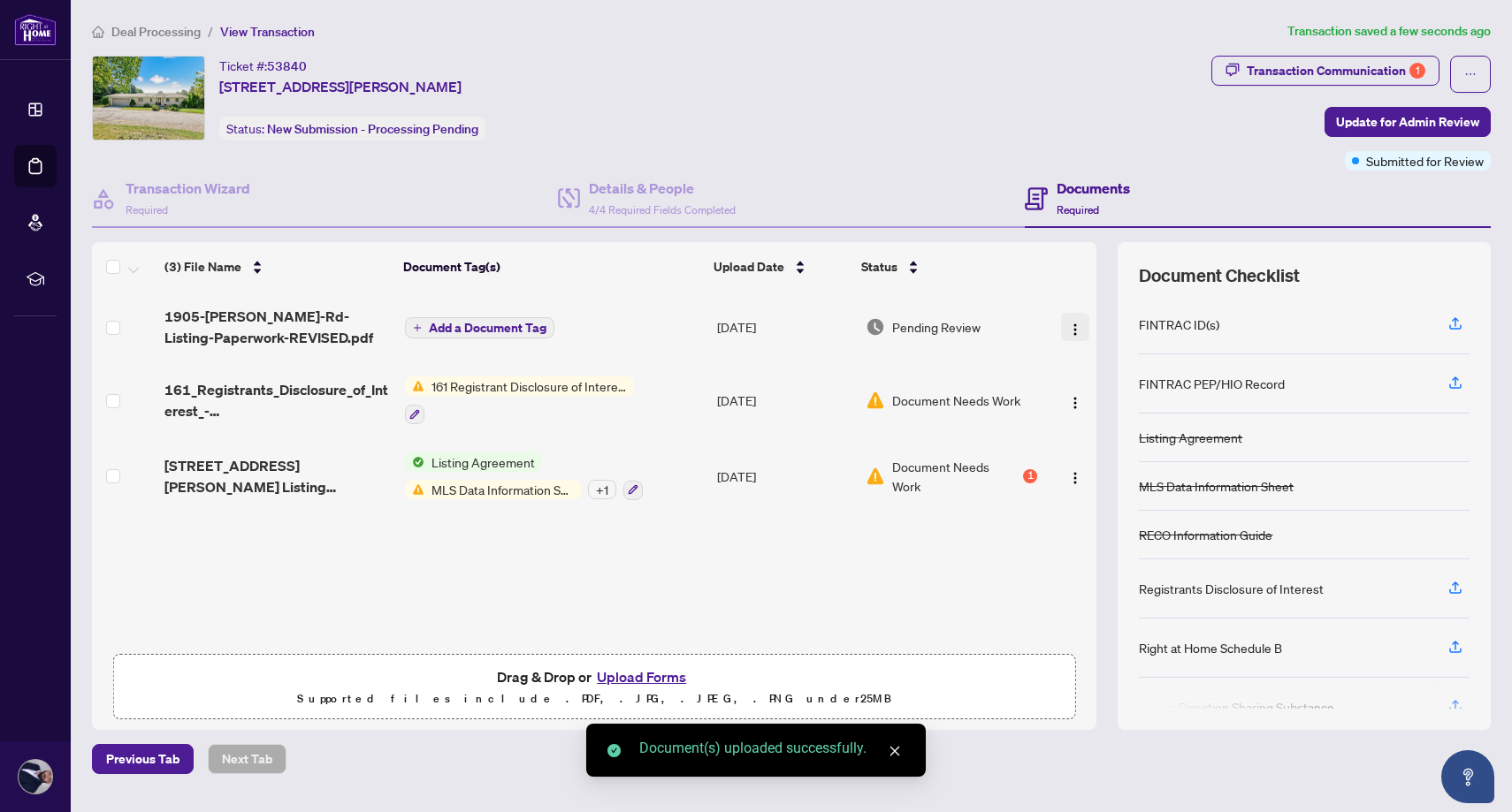
click at [1081, 325] on button "button" at bounding box center [1075, 327] width 29 height 29
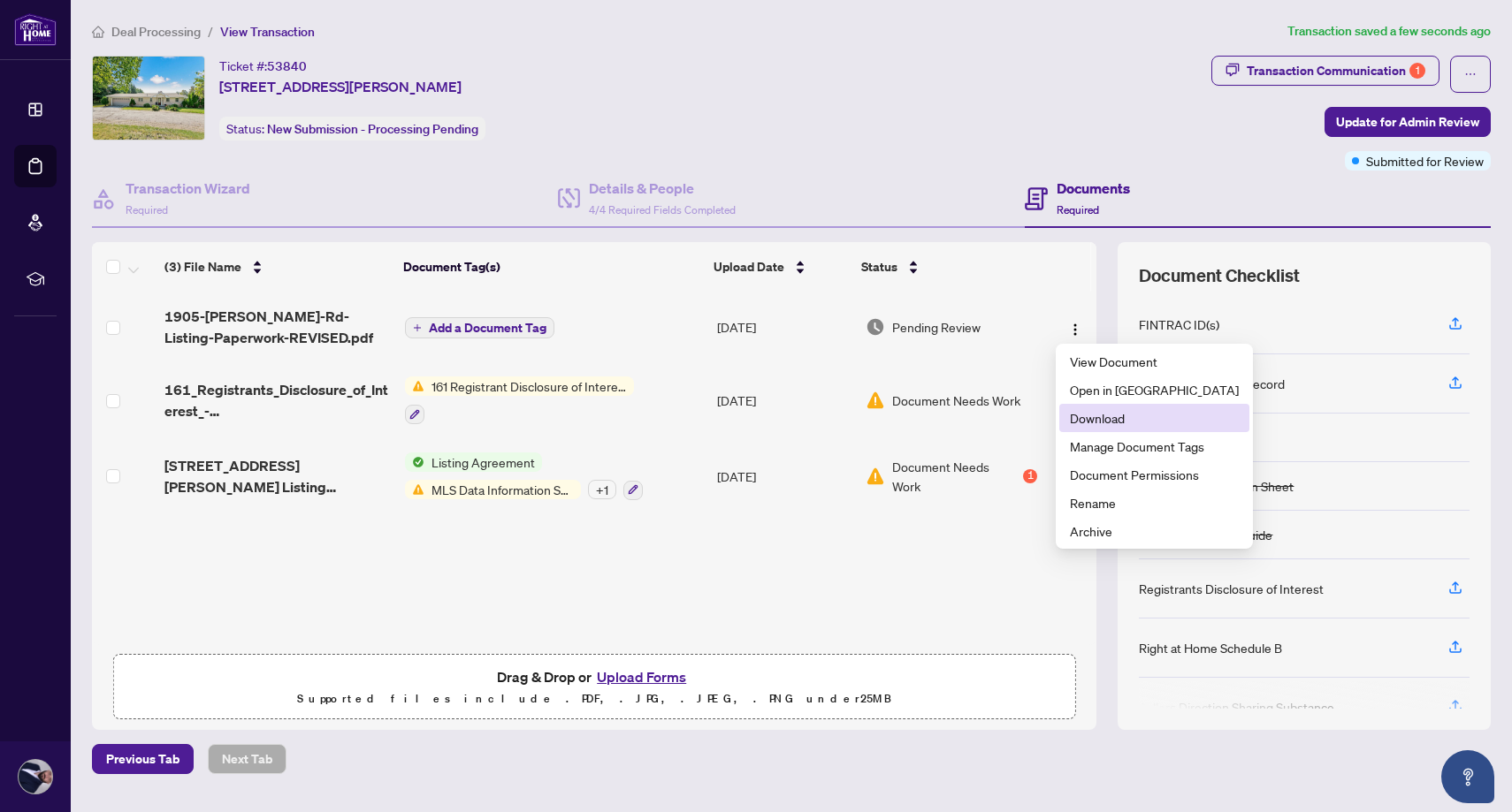
click at [1106, 418] on span "Download" at bounding box center [1154, 418] width 169 height 19
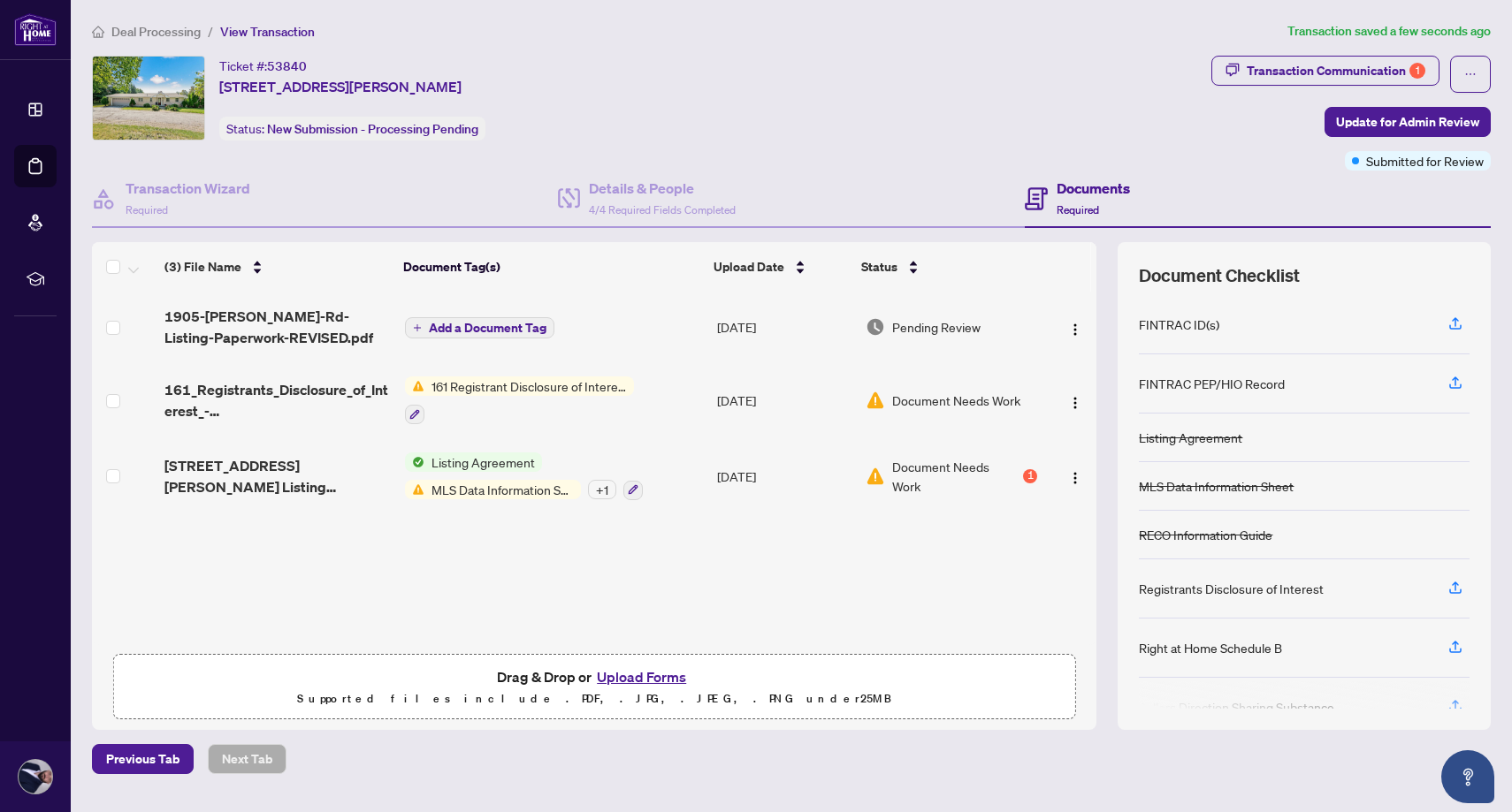
click at [606, 679] on button "Upload Forms" at bounding box center [642, 677] width 100 height 23
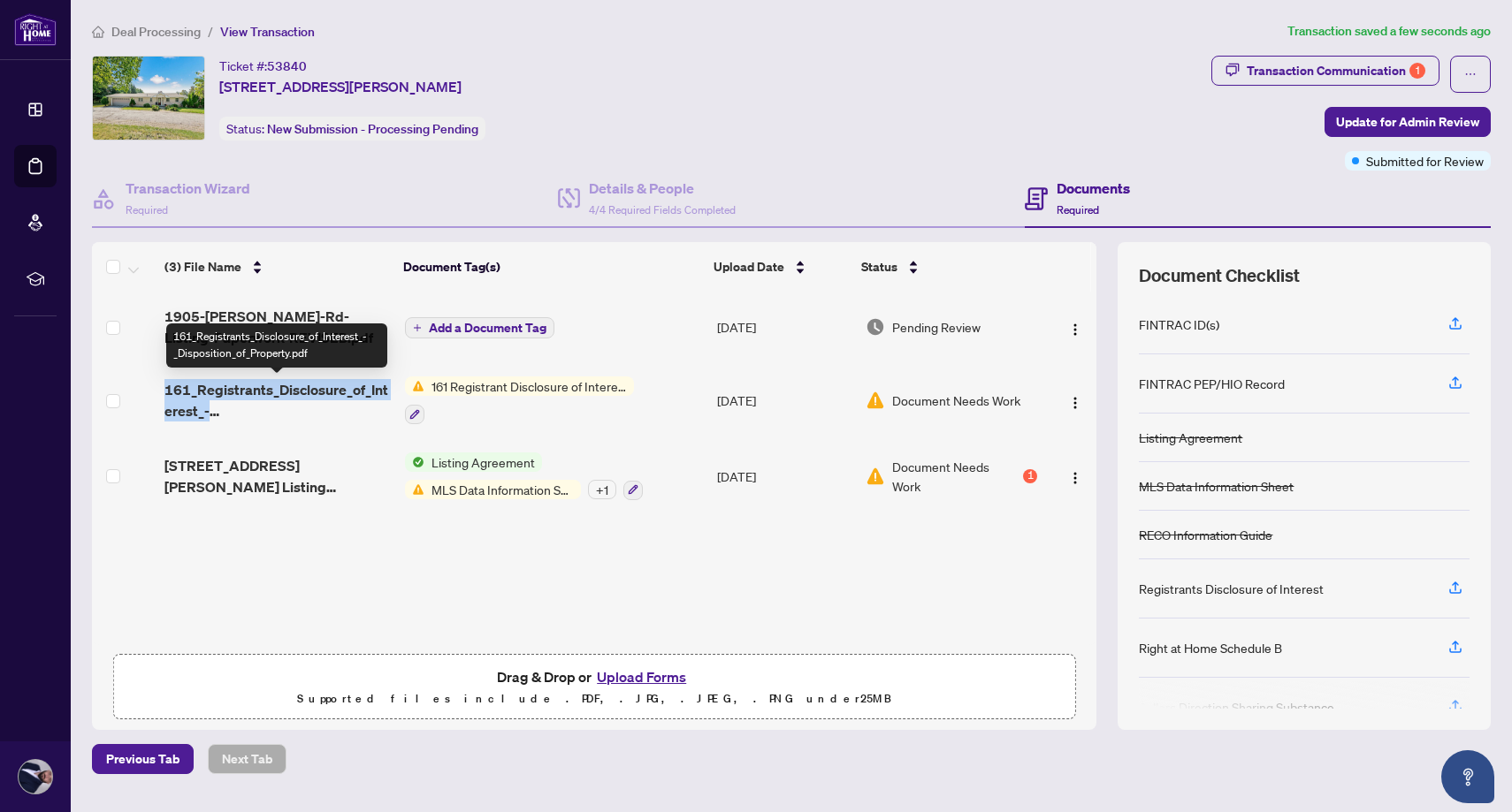
drag, startPoint x: 165, startPoint y: 388, endPoint x: 330, endPoint y: 410, distance: 166.5
click at [330, 410] on span "161_Registrants_Disclosure_of_Interest_-_Disposition_of_Property.pdf" at bounding box center [277, 400] width 226 height 43
drag, startPoint x: 165, startPoint y: 389, endPoint x: 214, endPoint y: 410, distance: 53.3
click at [214, 410] on span "161_Registrants_Disclosure_of_Interest_-_Disposition_of_Property.pdf" at bounding box center [277, 400] width 226 height 43
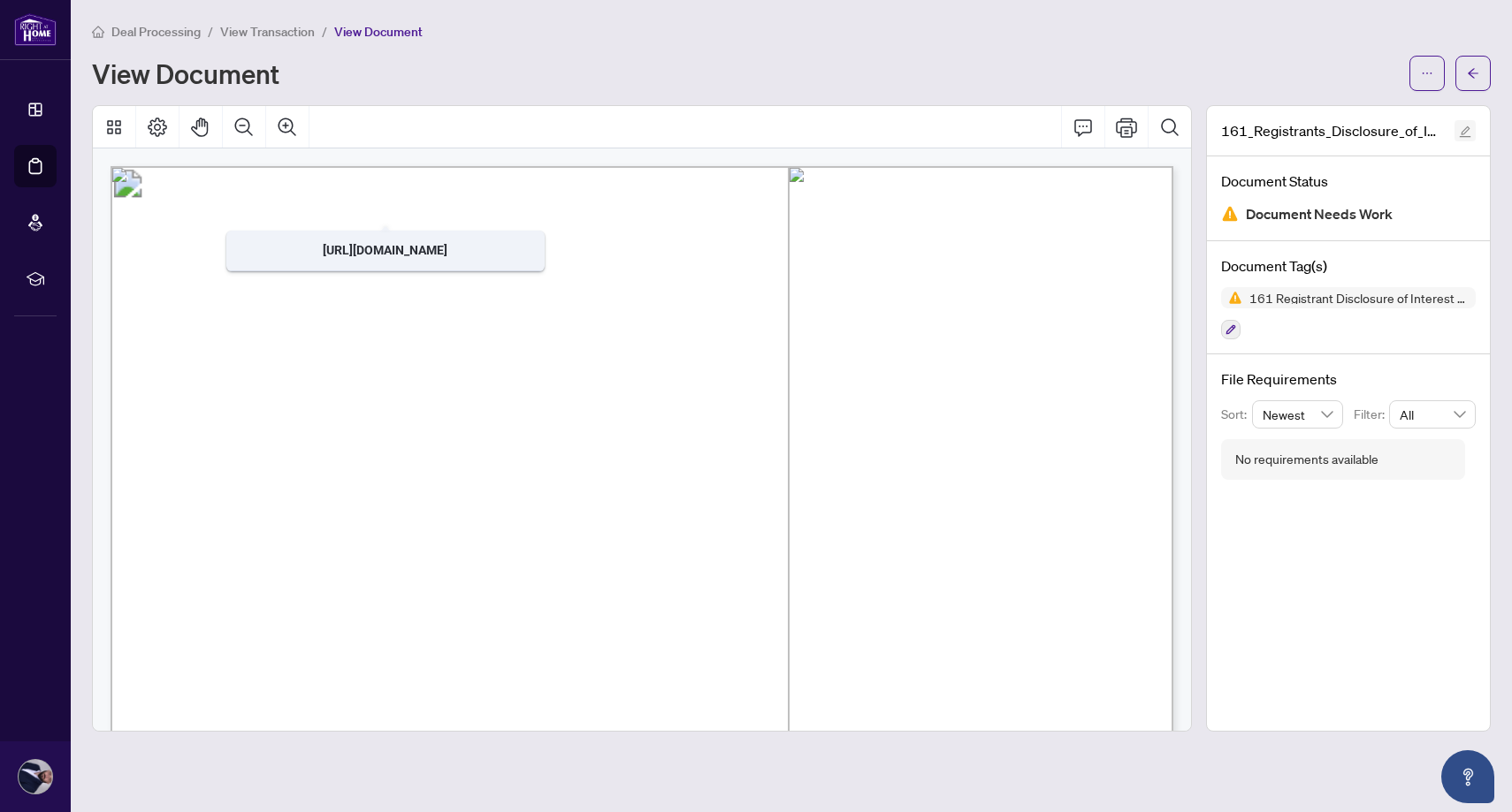
click at [1467, 126] on icon "edit" at bounding box center [1465, 132] width 12 height 12
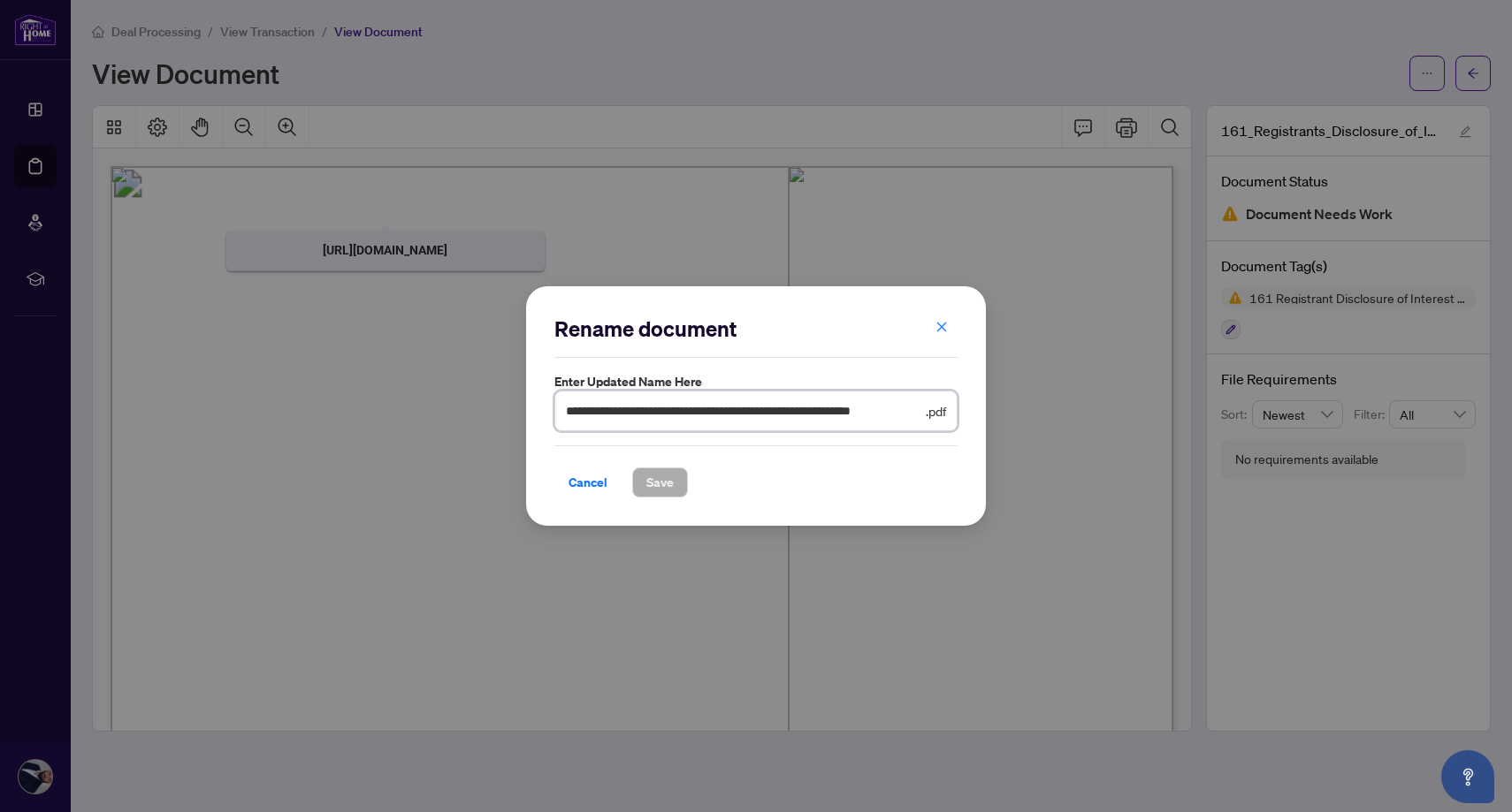
click at [807, 413] on input "**********" at bounding box center [745, 411] width 357 height 19
click at [591, 483] on span "Cancel" at bounding box center [587, 483] width 39 height 29
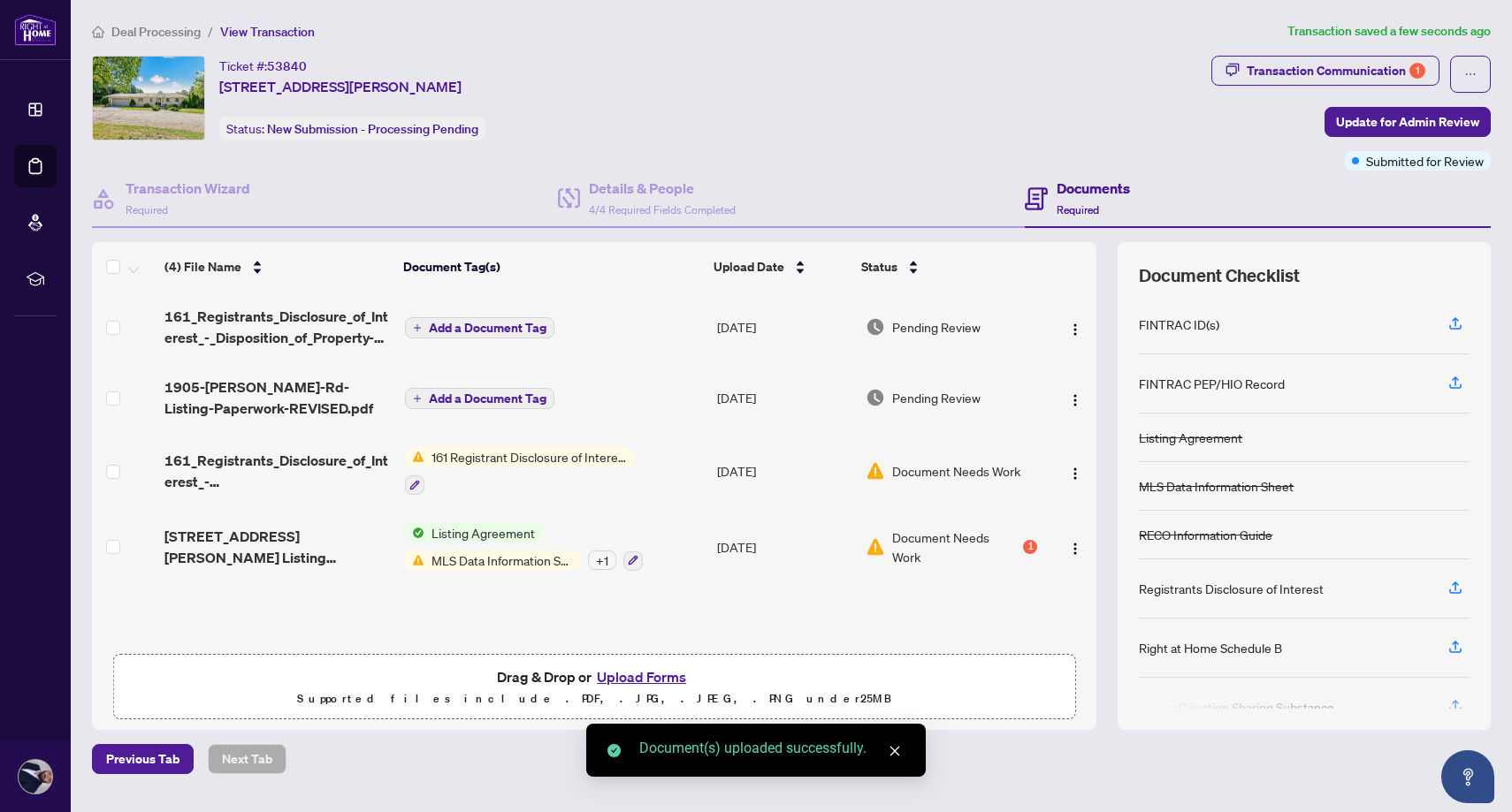
click at [901, 751] on link "Close" at bounding box center [895, 751] width 19 height 19
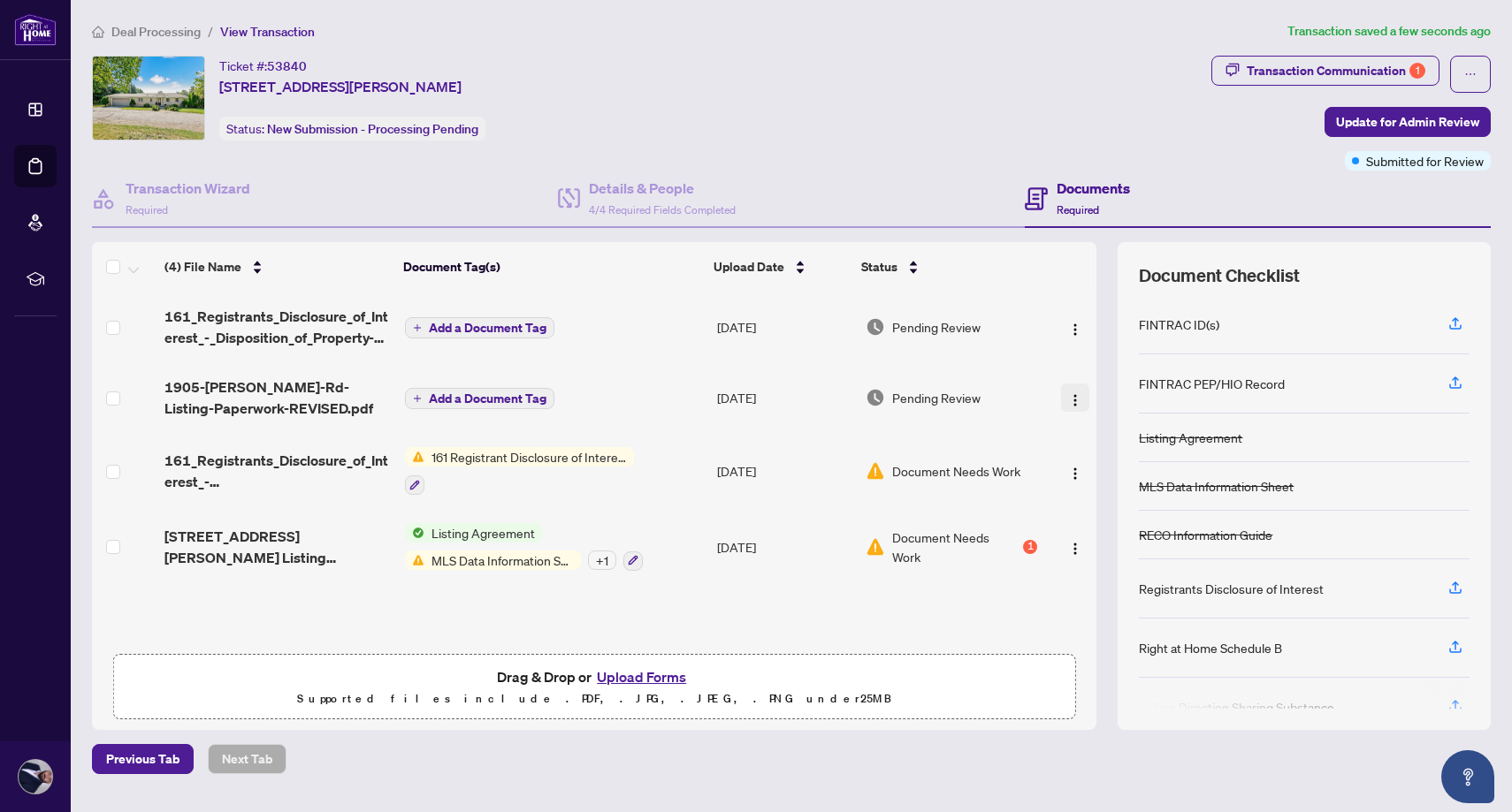
click at [1069, 395] on img "button" at bounding box center [1075, 400] width 14 height 14
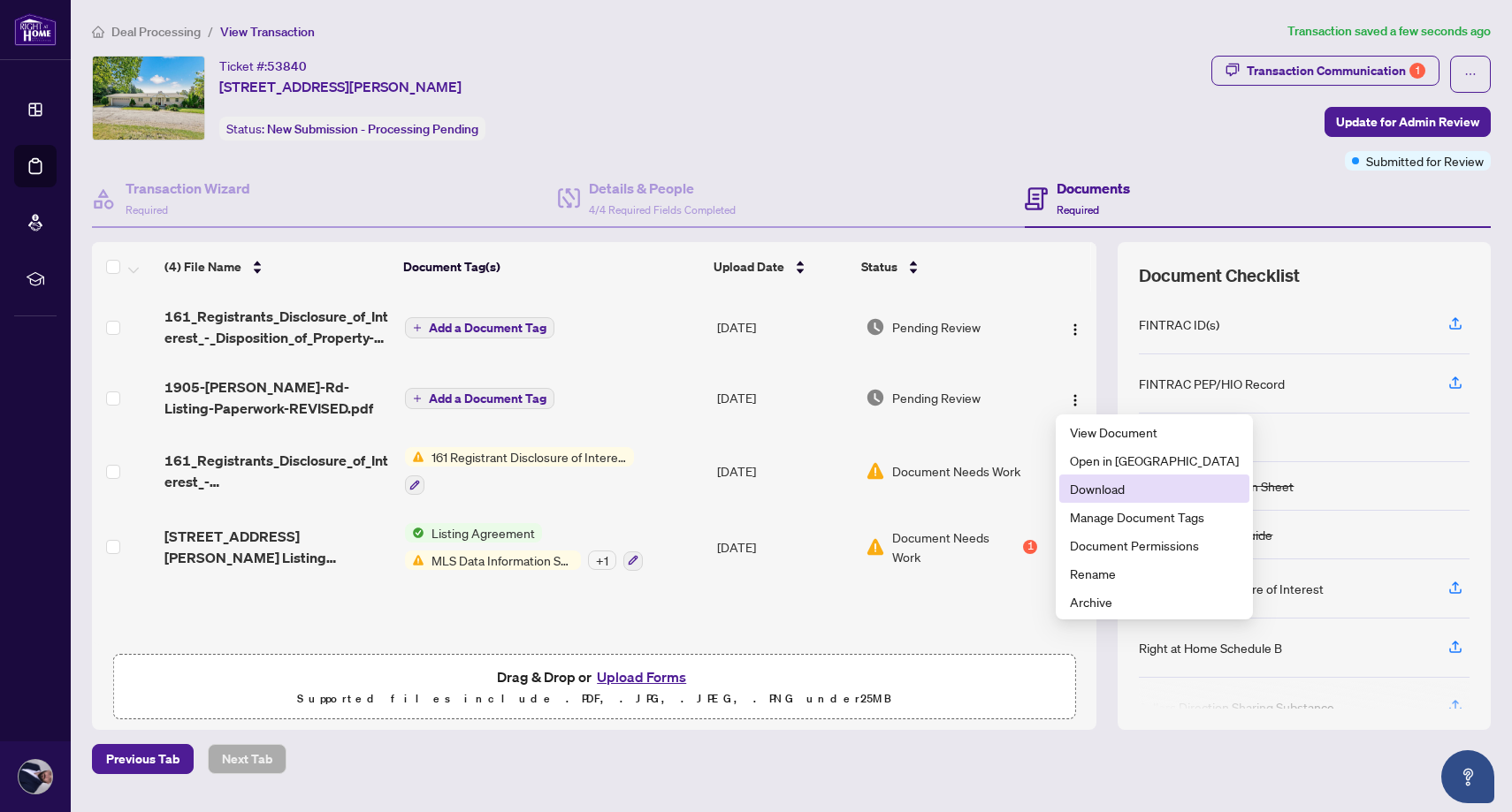
click at [1091, 487] on span "Download" at bounding box center [1154, 489] width 169 height 19
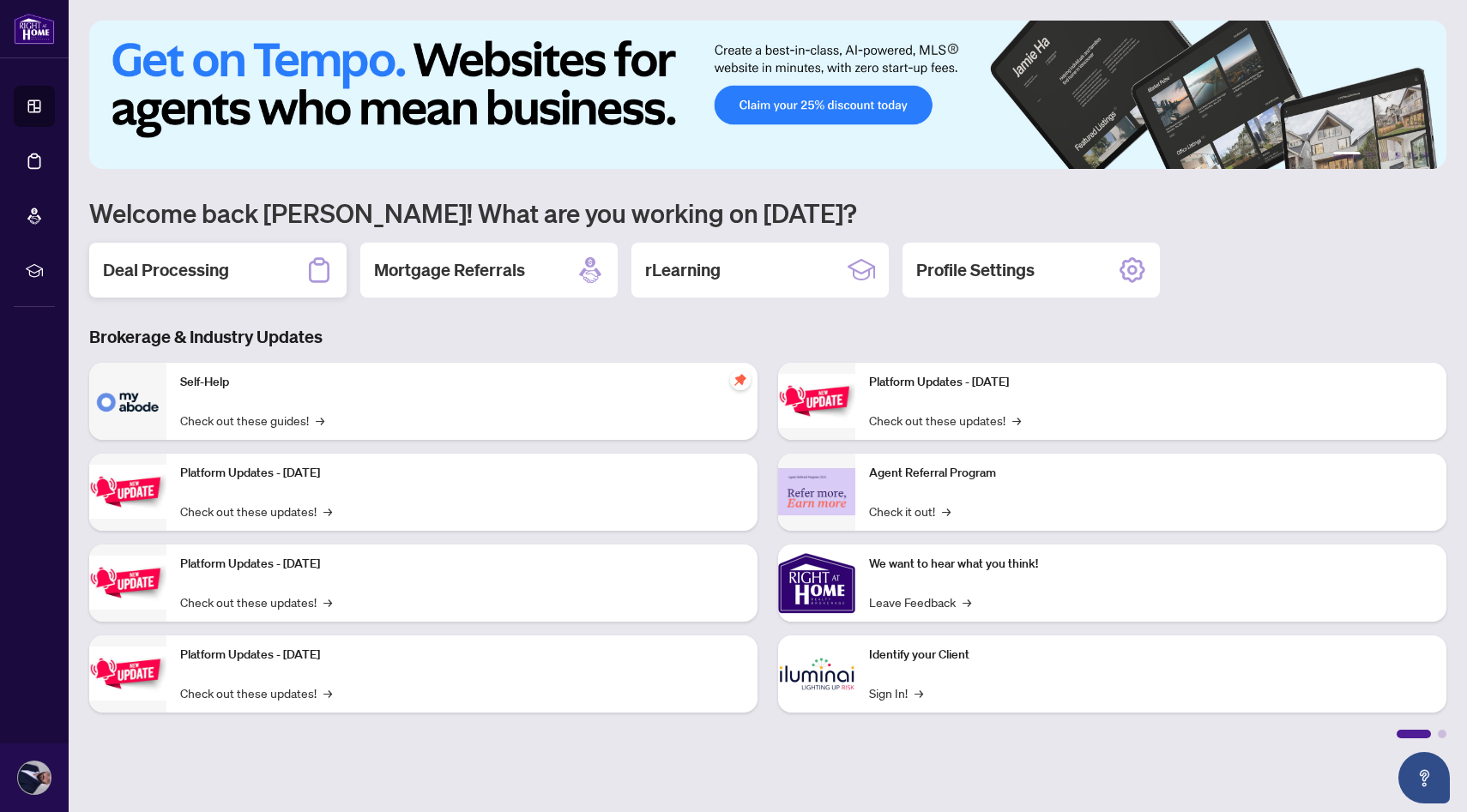
click at [254, 275] on div "Deal Processing" at bounding box center [217, 270] width 257 height 55
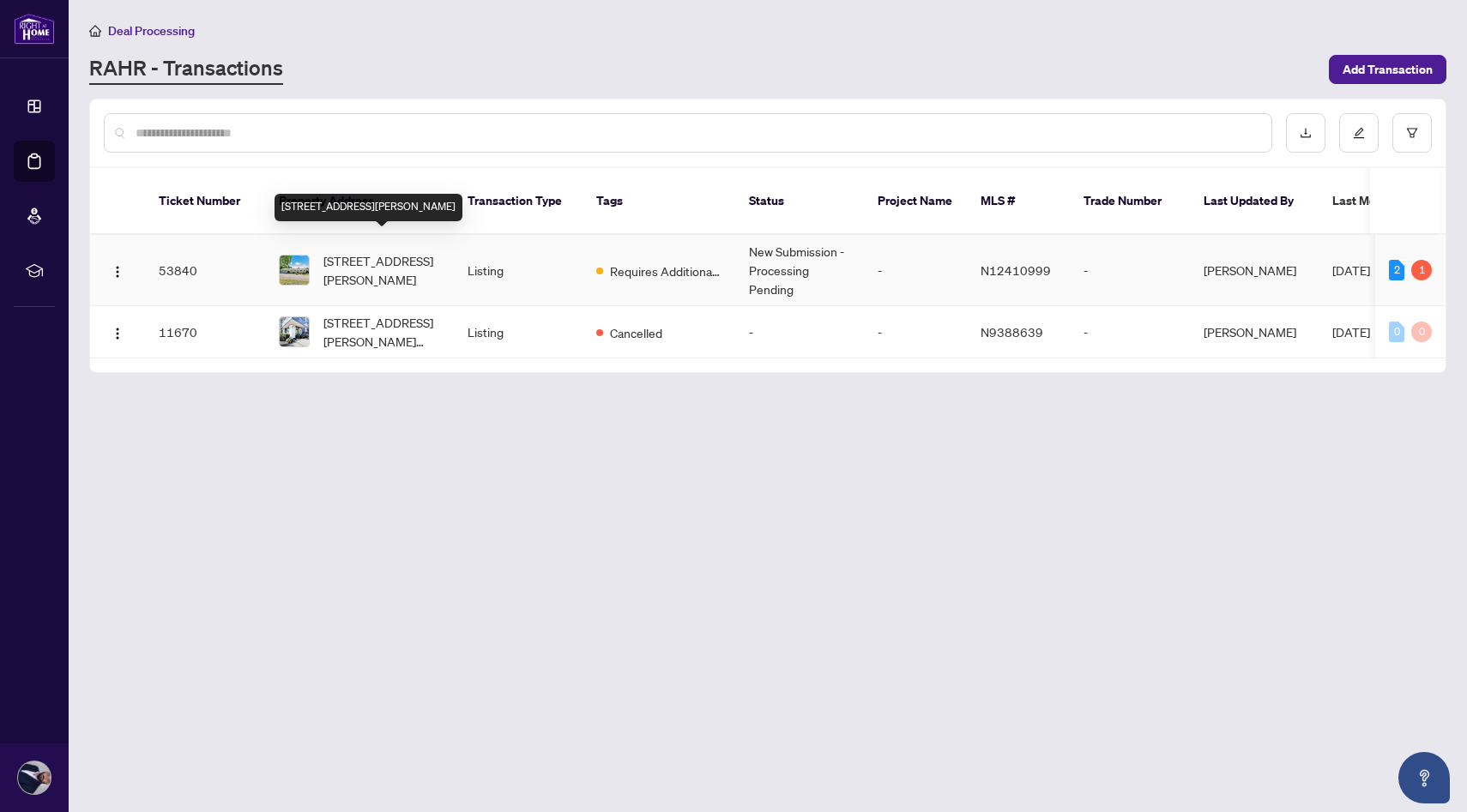
click at [374, 252] on span "[STREET_ADDRESS][PERSON_NAME]" at bounding box center [382, 270] width 117 height 38
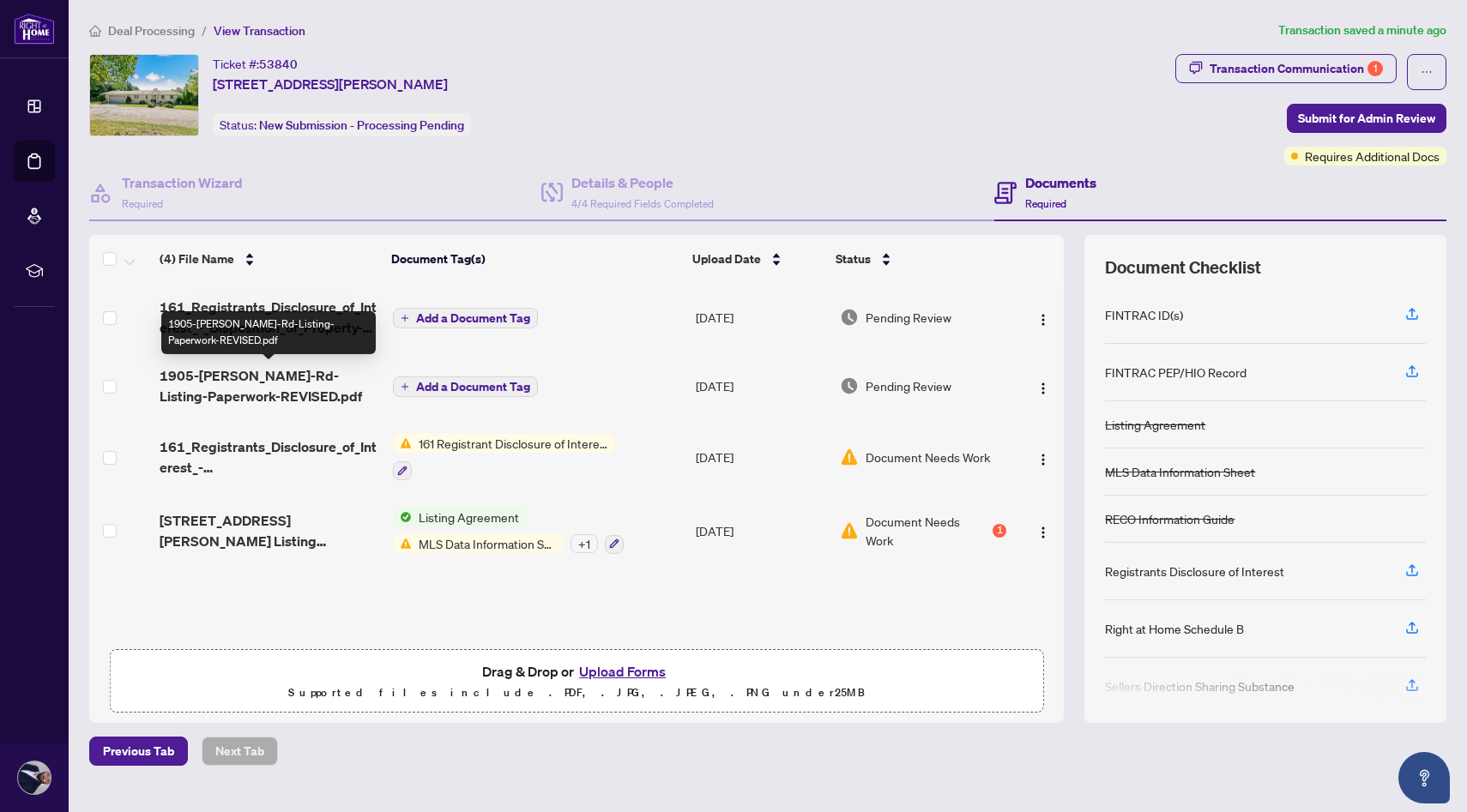
click at [341, 365] on span "1905-Lockhart-Rd-Listing-Paperwork-REVISED.pdf" at bounding box center [269, 386] width 219 height 42
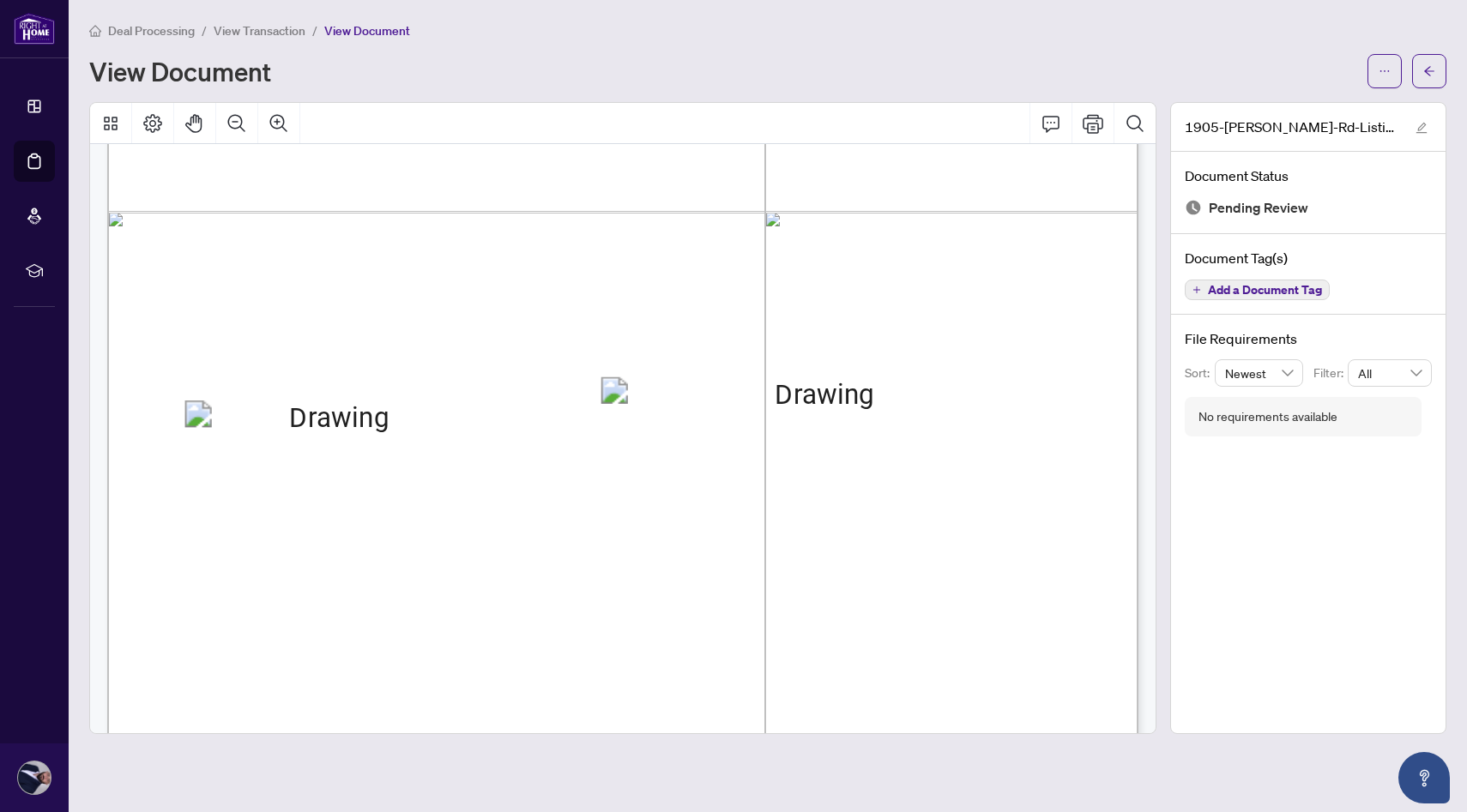
scroll to position [18361, 0]
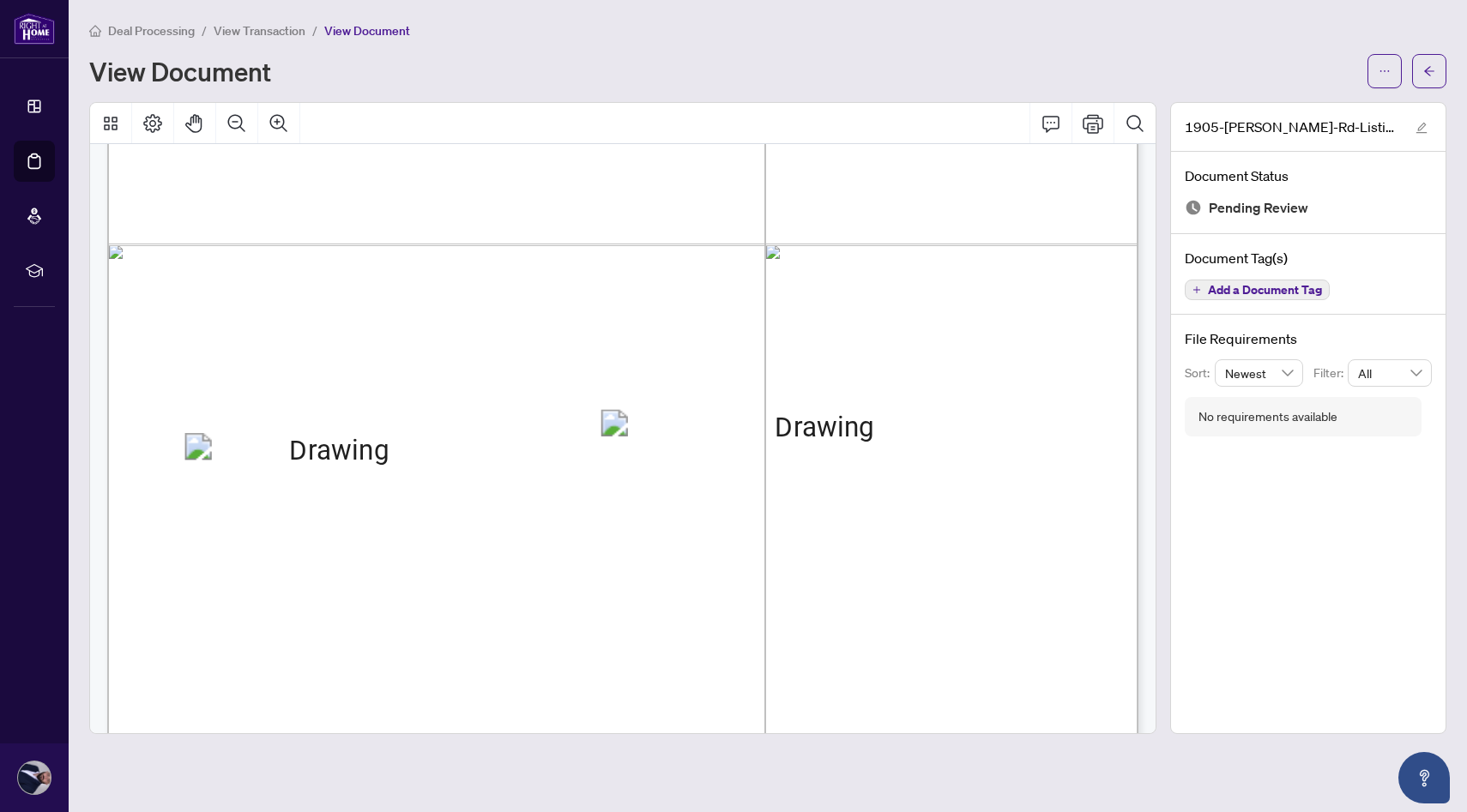
drag, startPoint x: 305, startPoint y: 453, endPoint x: 386, endPoint y: 443, distance: 81.6
click at [386, 443] on span "verifying all measurements." at bounding box center [314, 449] width 244 height 16
drag, startPoint x: 454, startPoint y: 436, endPoint x: 559, endPoint y: 447, distance: 105.6
click at [437, 447] on span "verifying all measurements." at bounding box center [314, 449] width 244 height 16
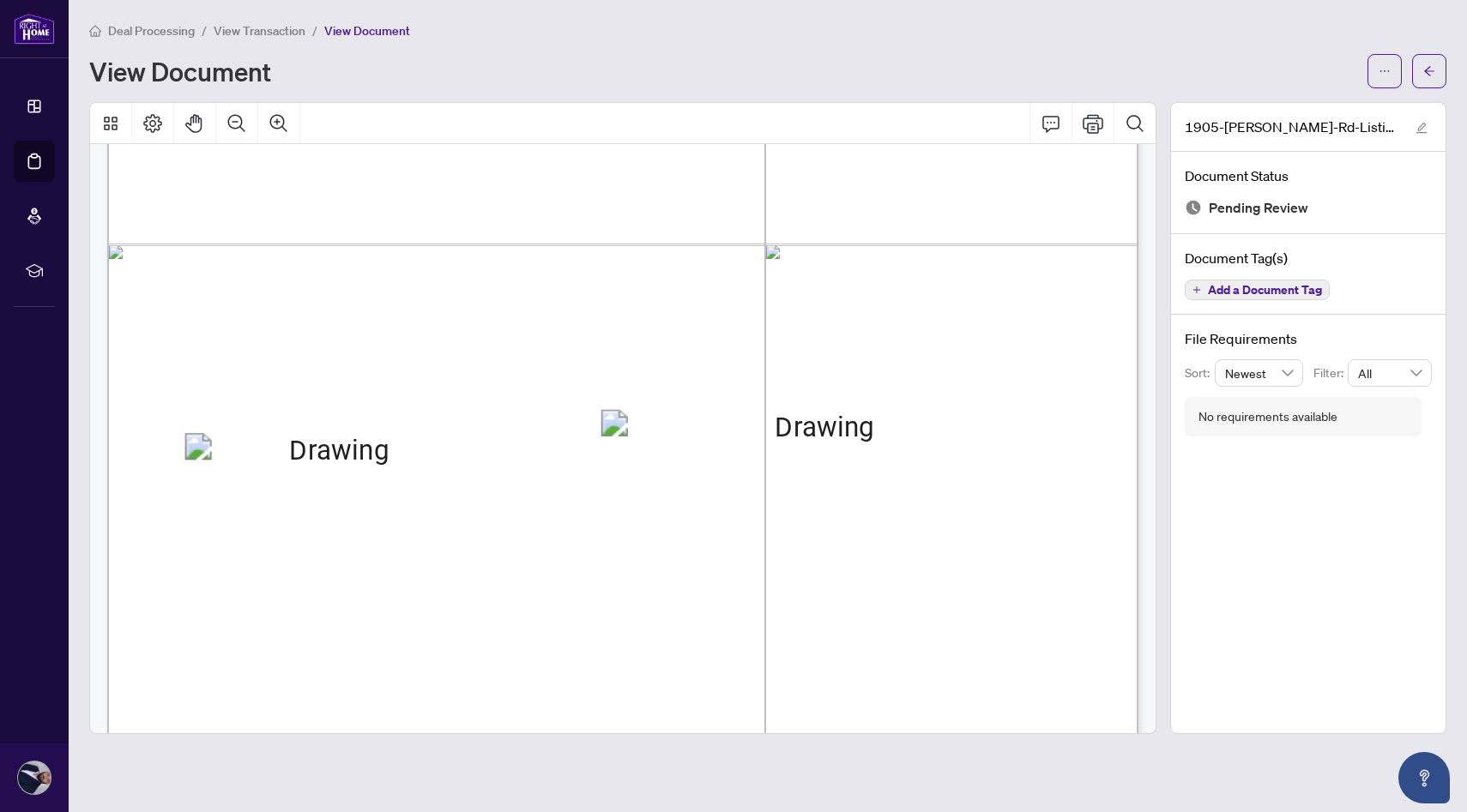
drag, startPoint x: 499, startPoint y: 407, endPoint x: 719, endPoint y: 421, distance: 220.4
